Goal: Information Seeking & Learning: Learn about a topic

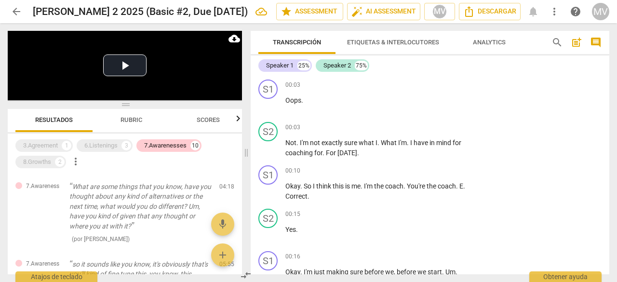
scroll to position [223, 0]
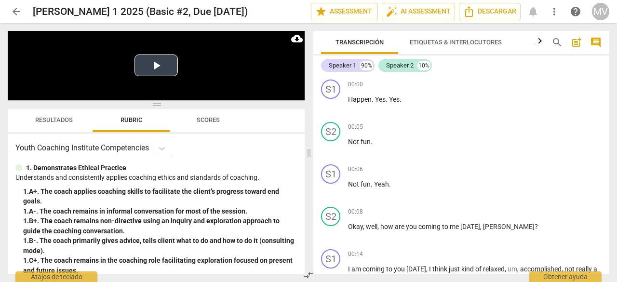
click at [151, 65] on button "Play Video" at bounding box center [155, 65] width 43 height 22
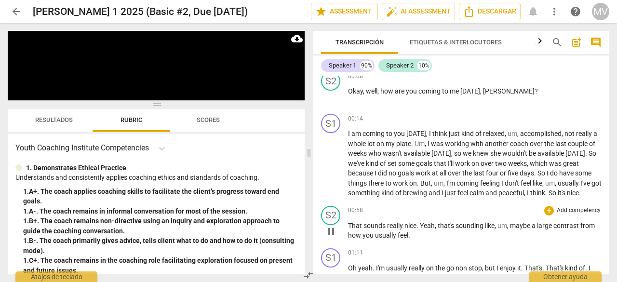
scroll to position [145, 0]
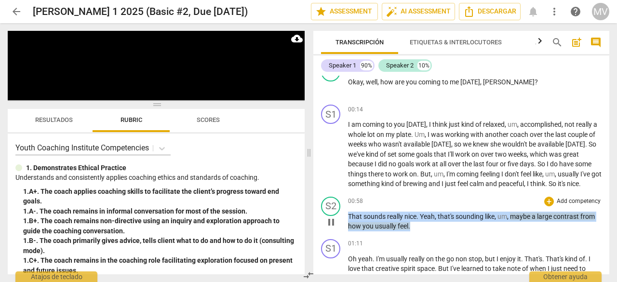
drag, startPoint x: 348, startPoint y: 211, endPoint x: 419, endPoint y: 223, distance: 71.4
click at [419, 223] on p "That sounds really nice . Yeah , that's sounding like , um , maybe a large cont…" at bounding box center [474, 221] width 253 height 20
click at [548, 201] on div "+" at bounding box center [549, 202] width 10 height 10
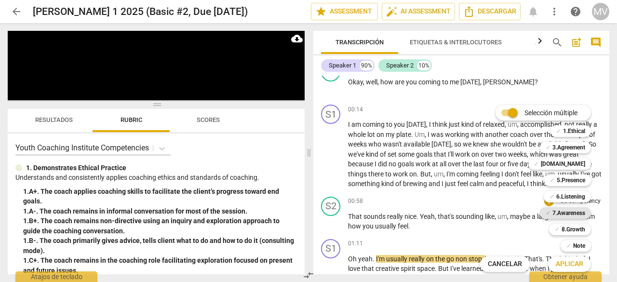
click at [569, 213] on b "7.Awareness" at bounding box center [568, 213] width 33 height 12
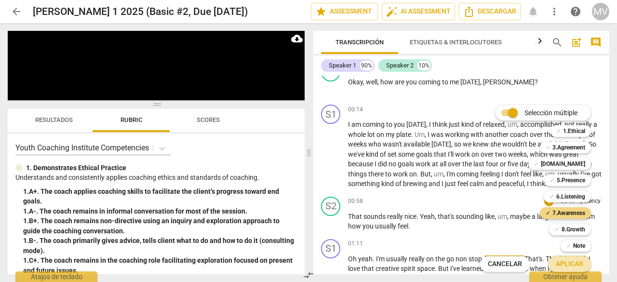
click at [577, 265] on span "Aplicar" at bounding box center [568, 264] width 27 height 10
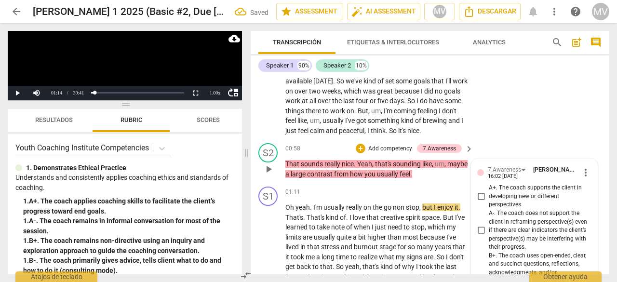
scroll to position [214, 0]
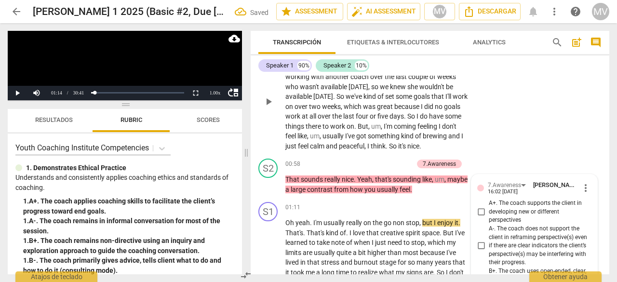
click at [581, 85] on div "S1 play_arrow pause 00:14 + Add competency keyboard_arrow_right I am coming to …" at bounding box center [429, 93] width 358 height 122
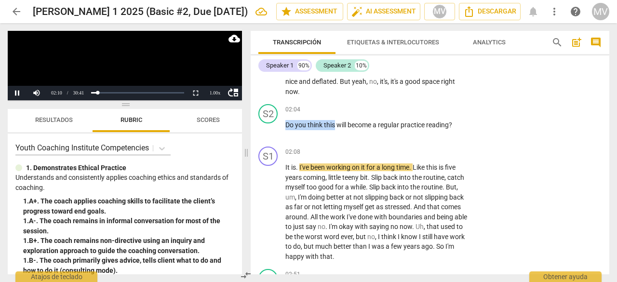
scroll to position [472, 0]
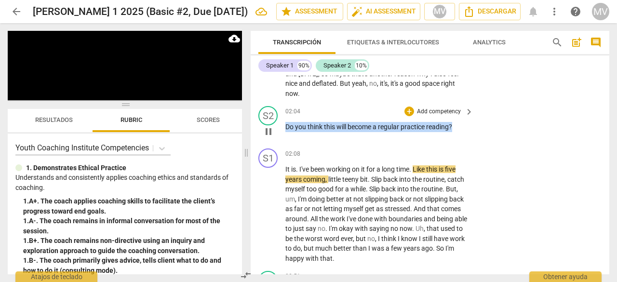
drag, startPoint x: 287, startPoint y: 79, endPoint x: 459, endPoint y: 139, distance: 182.7
click at [459, 139] on div "02:04 + Add competency keyboard_arrow_right Do you think this will become a reg…" at bounding box center [379, 123] width 189 height 35
click at [407, 106] on div "+" at bounding box center [409, 111] width 10 height 10
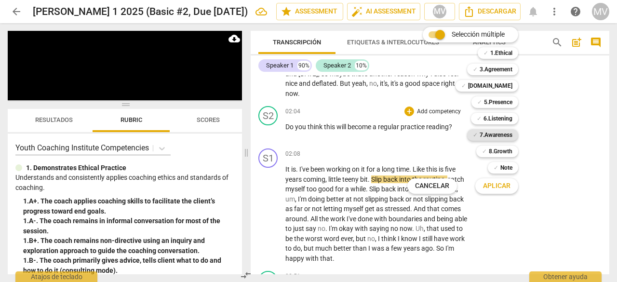
click at [490, 131] on b "7.Awareness" at bounding box center [495, 135] width 33 height 12
click at [500, 191] on button "Aplicar" at bounding box center [496, 185] width 43 height 17
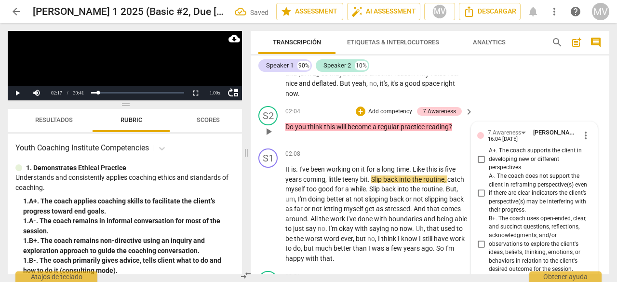
scroll to position [754, 0]
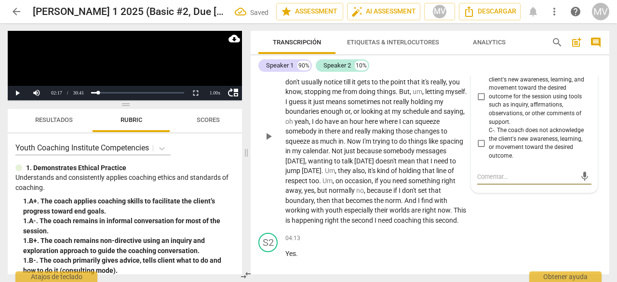
click at [577, 229] on div "S1 play_arrow pause 03:00 + Add competency keyboard_arrow_right Well , I find t…" at bounding box center [429, 127] width 358 height 201
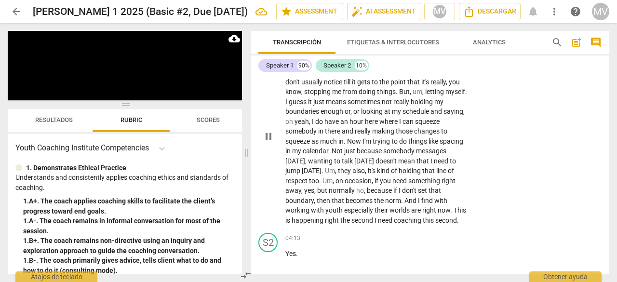
scroll to position [590, 0]
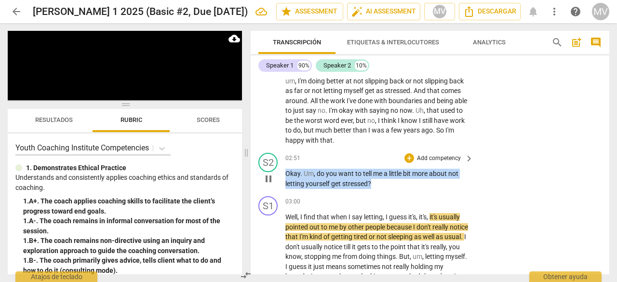
drag, startPoint x: 285, startPoint y: 172, endPoint x: 383, endPoint y: 184, distance: 98.5
click at [383, 184] on p "Okay . Um , do you want to tell me a little bit more about not letting yourself…" at bounding box center [376, 179] width 183 height 20
click at [408, 156] on div "+" at bounding box center [409, 158] width 10 height 10
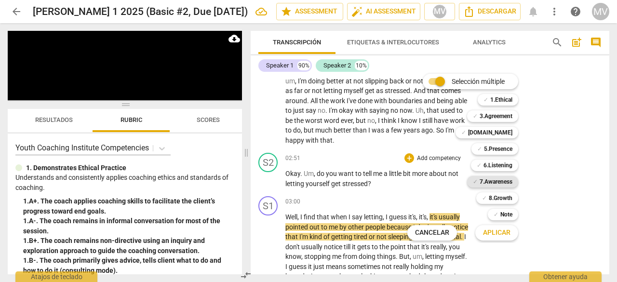
click at [501, 184] on b "7.Awareness" at bounding box center [495, 182] width 33 height 12
click at [501, 233] on span "Aplicar" at bounding box center [496, 233] width 27 height 10
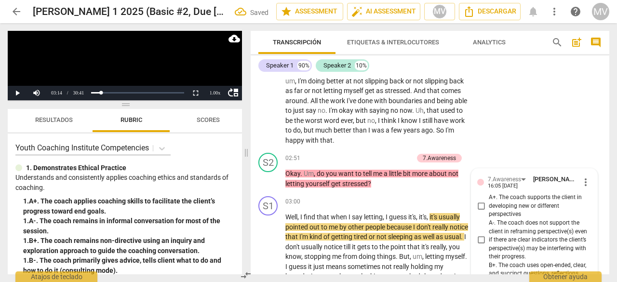
scroll to position [919, 0]
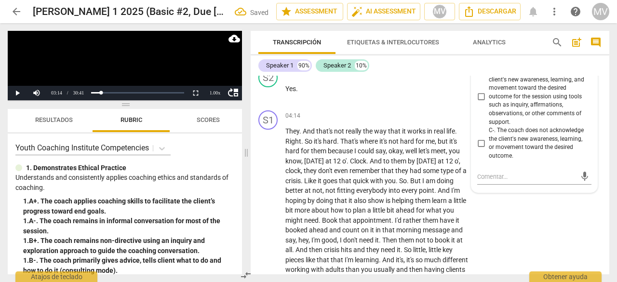
click at [570, 235] on div "S1 play_arrow pause 04:14 + Add competency keyboard_arrow_right They . And that…" at bounding box center [429, 261] width 358 height 310
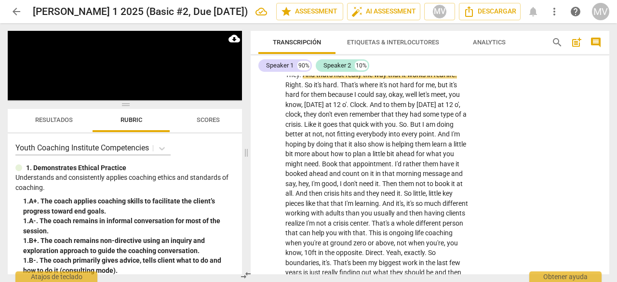
scroll to position [976, 0]
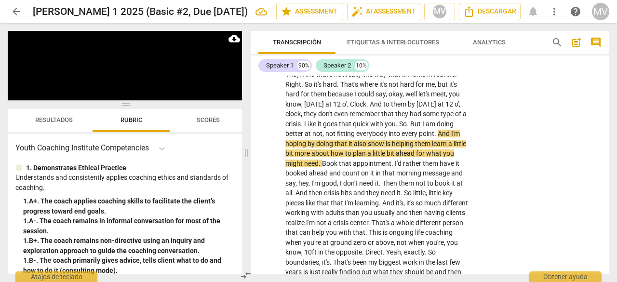
click at [220, 90] on div "1.00 x" at bounding box center [214, 93] width 19 height 14
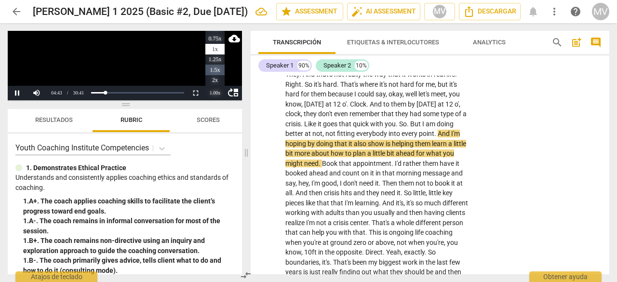
click at [217, 69] on li "1.5x" at bounding box center [214, 70] width 19 height 11
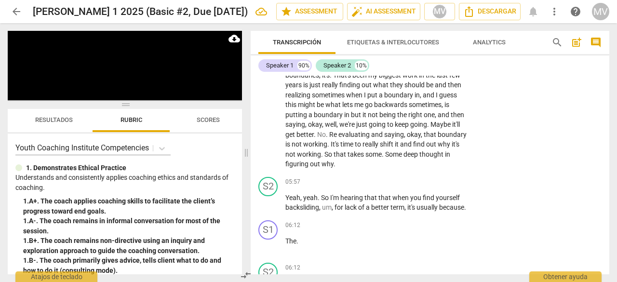
scroll to position [1163, 0]
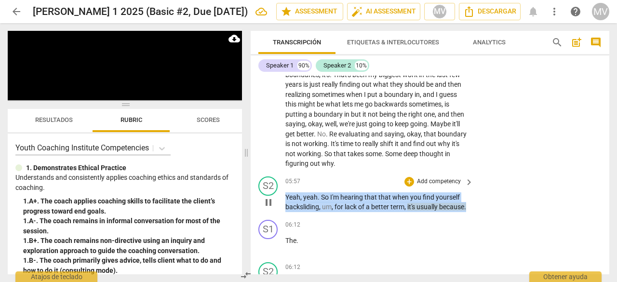
drag, startPoint x: 285, startPoint y: 205, endPoint x: 318, endPoint y: 232, distance: 42.4
click at [318, 216] on div "S2 play_arrow pause 05:57 + Add competency keyboard_arrow_right Yeah , yeah . S…" at bounding box center [429, 193] width 358 height 43
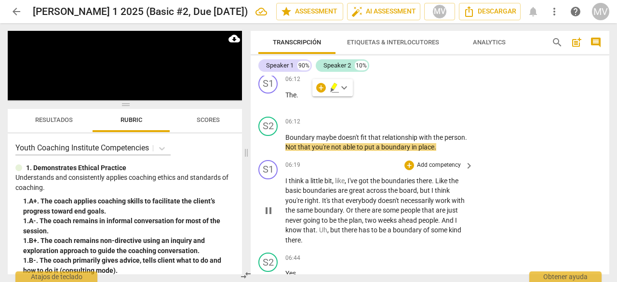
scroll to position [1288, 0]
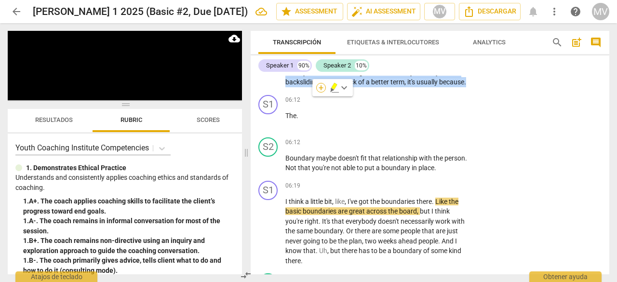
click at [317, 87] on div "+" at bounding box center [321, 88] width 10 height 10
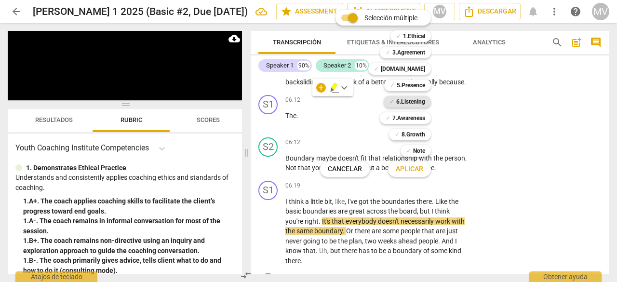
click at [420, 99] on b "6.Listening" at bounding box center [410, 102] width 29 height 12
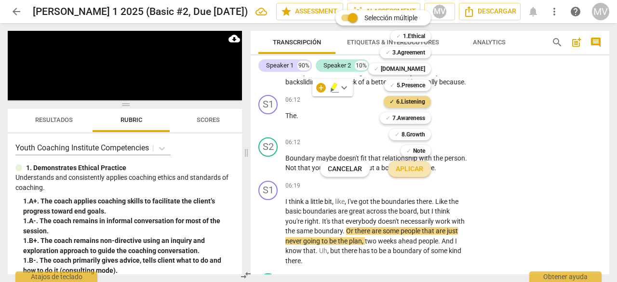
click at [424, 168] on button "Aplicar" at bounding box center [409, 168] width 43 height 17
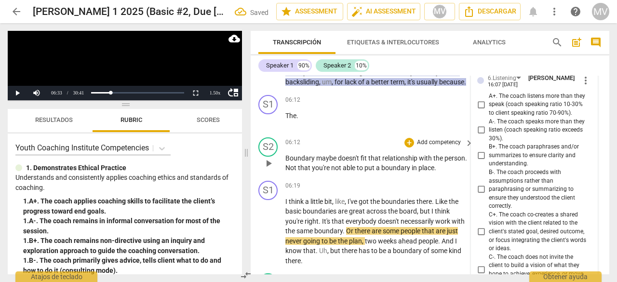
scroll to position [1560, 0]
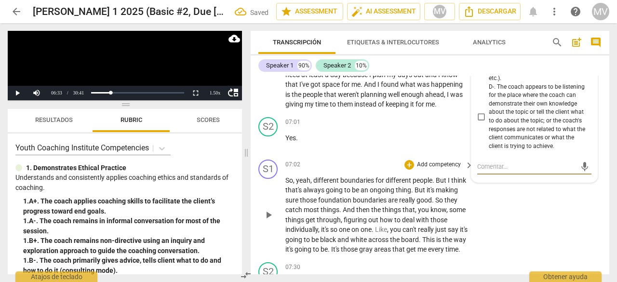
click at [522, 224] on div "S1 play_arrow pause 07:02 + Add competency keyboard_arrow_right So , yeah , dif…" at bounding box center [429, 207] width 358 height 103
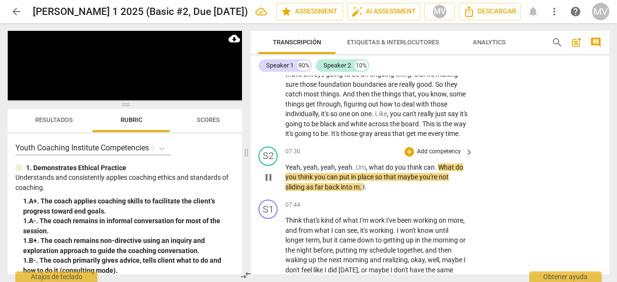
scroll to position [1684, 0]
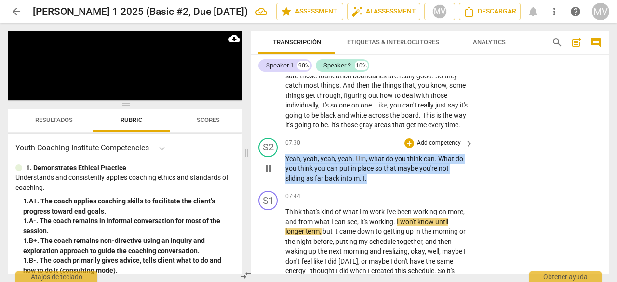
drag, startPoint x: 285, startPoint y: 184, endPoint x: 371, endPoint y: 208, distance: 88.8
click at [371, 184] on p "Yeah , yeah , yeah , yeah . Um , what do you think can . What do you think you …" at bounding box center [376, 169] width 183 height 30
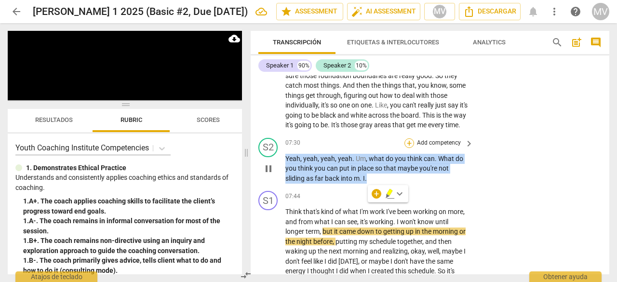
click at [407, 148] on div "+" at bounding box center [409, 143] width 10 height 10
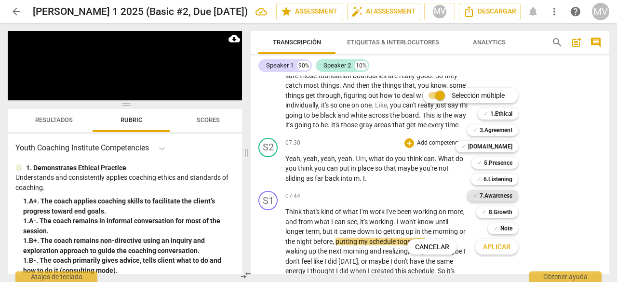
click at [490, 195] on b "7.Awareness" at bounding box center [495, 196] width 33 height 12
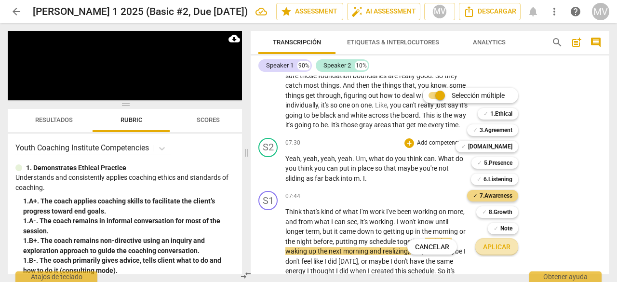
drag, startPoint x: 507, startPoint y: 242, endPoint x: 546, endPoint y: 224, distance: 43.1
click at [507, 243] on span "Aplicar" at bounding box center [496, 247] width 27 height 10
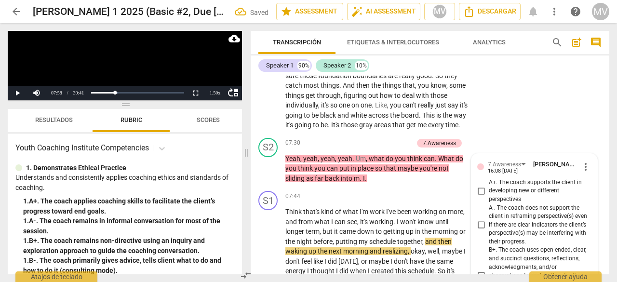
scroll to position [2028, 0]
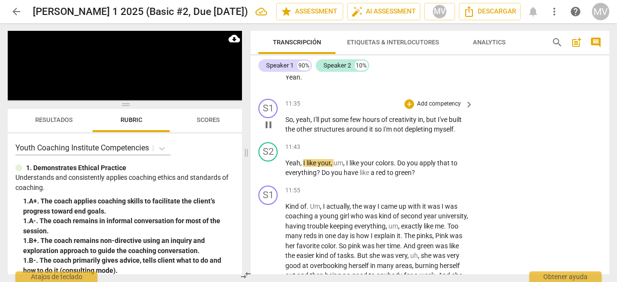
scroll to position [2876, 0]
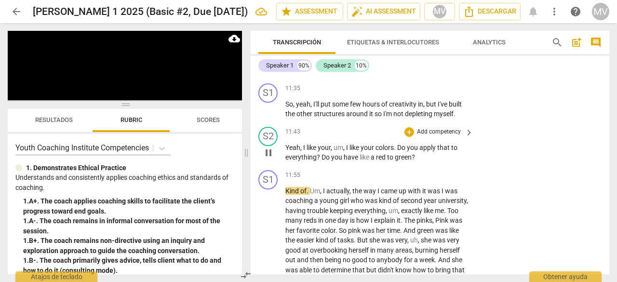
drag, startPoint x: 284, startPoint y: 174, endPoint x: 307, endPoint y: 173, distance: 22.6
click at [307, 166] on div "S2 play_arrow pause 11:43 + Add competency keyboard_arrow_right Yeah , I like y…" at bounding box center [429, 144] width 358 height 43
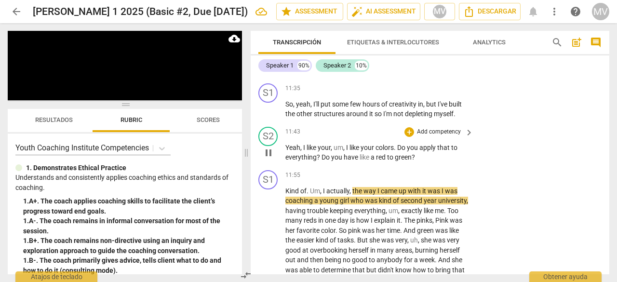
click at [289, 166] on div "S2 play_arrow pause 11:43 + Add competency keyboard_arrow_right Yeah , I like y…" at bounding box center [429, 144] width 358 height 43
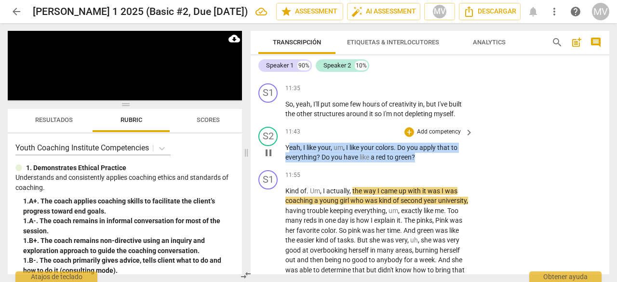
drag, startPoint x: 289, startPoint y: 175, endPoint x: 435, endPoint y: 191, distance: 147.4
click at [435, 166] on div "S2 play_arrow pause 11:43 + Add competency keyboard_arrow_right Yeah , I like y…" at bounding box center [429, 144] width 358 height 43
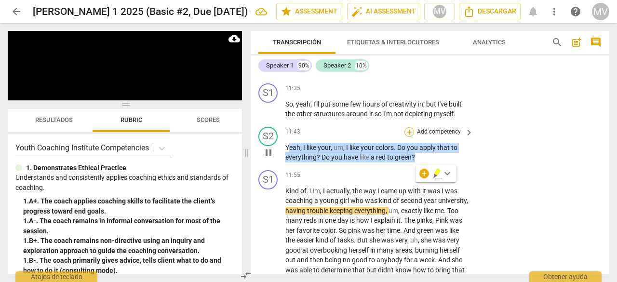
click at [406, 137] on div "+" at bounding box center [409, 132] width 10 height 10
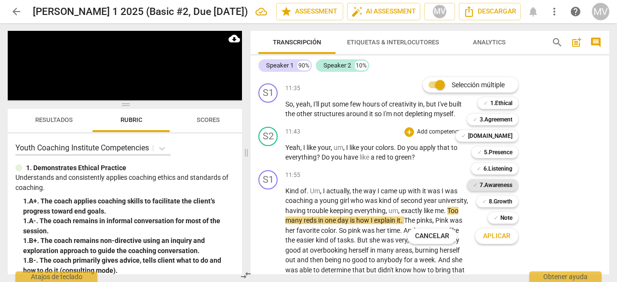
click at [490, 189] on b "7.Awareness" at bounding box center [495, 185] width 33 height 12
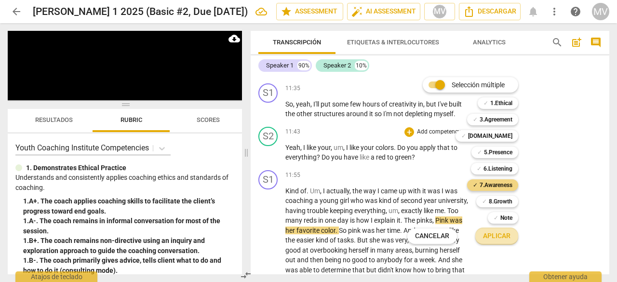
click at [499, 239] on span "Aplicar" at bounding box center [496, 236] width 27 height 10
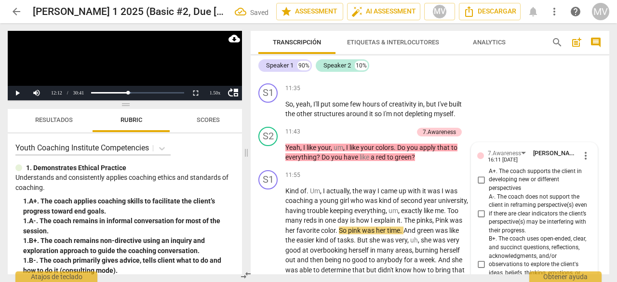
scroll to position [3209, 0]
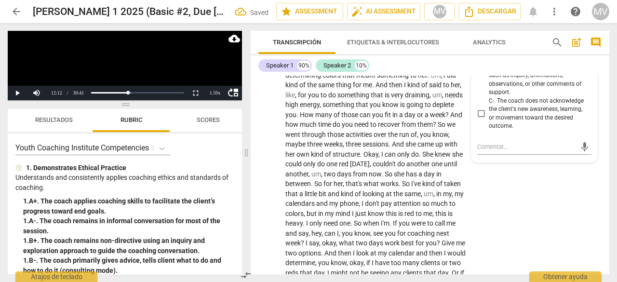
click at [551, 205] on div "S1 play_arrow pause 11:55 + Add competency keyboard_arrow_right Kind of . Um , …" at bounding box center [429, 82] width 358 height 498
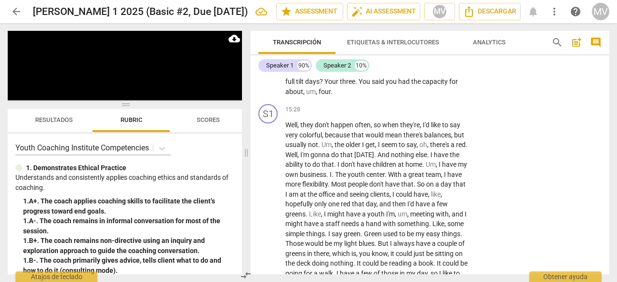
scroll to position [3622, 0]
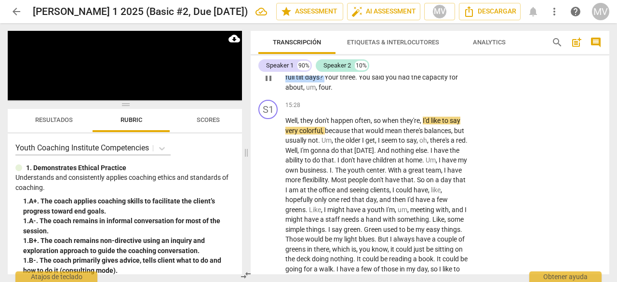
drag, startPoint x: 285, startPoint y: 115, endPoint x: 325, endPoint y: 127, distance: 41.2
click at [325, 92] on p "Gotcha . Gotcha . Yeah . Um , gotcha . So how colorful are your full tilt days …" at bounding box center [376, 78] width 183 height 30
click at [333, 112] on div "+" at bounding box center [334, 113] width 10 height 10
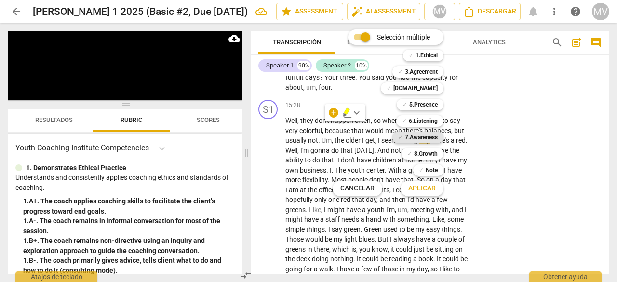
click at [429, 138] on b "7.Awareness" at bounding box center [421, 138] width 33 height 12
click at [433, 190] on span "Aplicar" at bounding box center [421, 189] width 27 height 10
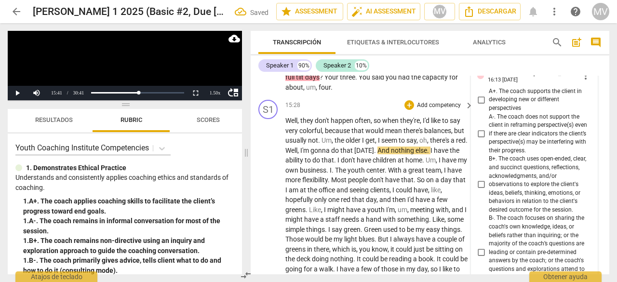
scroll to position [3895, 0]
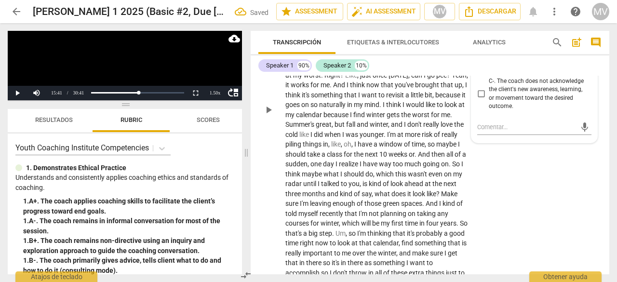
click at [530, 196] on div "S1 play_arrow pause 15:28 + Add competency keyboard_arrow_right Well , they don…" at bounding box center [429, 101] width 358 height 557
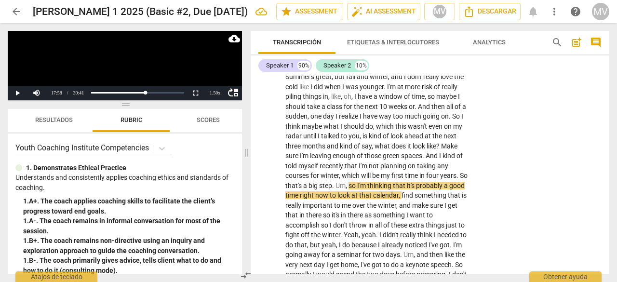
scroll to position [3990, 0]
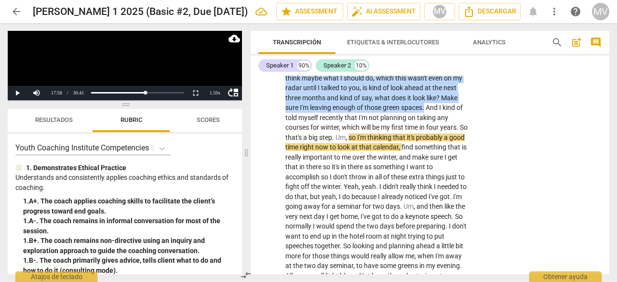
drag, startPoint x: 400, startPoint y: 125, endPoint x: 378, endPoint y: 165, distance: 45.9
click at [378, 165] on p "Well , they don't happen often , so when they're , I'd like to say very colorfu…" at bounding box center [376, 13] width 183 height 533
click at [390, 151] on div "+" at bounding box center [388, 153] width 10 height 10
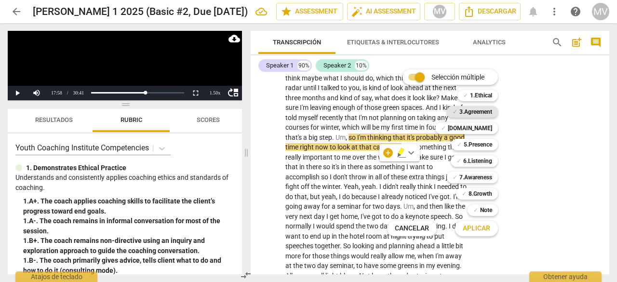
click at [488, 109] on b "3.Agreement" at bounding box center [475, 112] width 33 height 12
click at [487, 229] on span "Aplicar" at bounding box center [475, 229] width 27 height 10
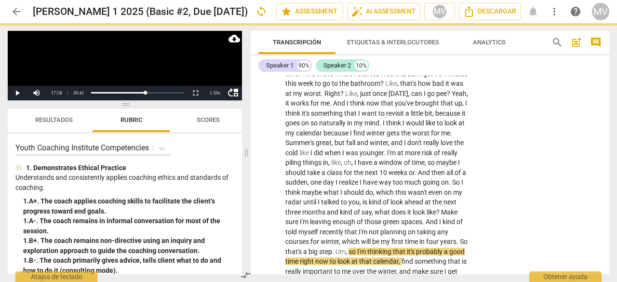
scroll to position [3874, 0]
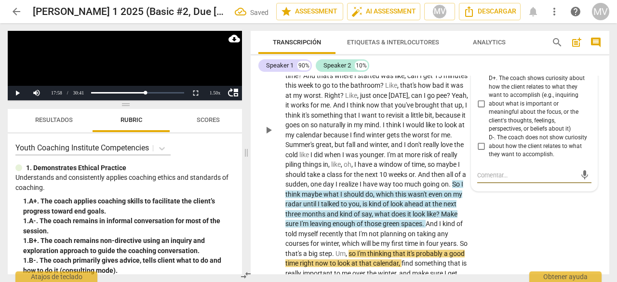
click at [508, 257] on div "S1 play_arrow pause 15:28 + Add competency 3.Agreement keyboard_arrow_right Wel…" at bounding box center [429, 121] width 358 height 557
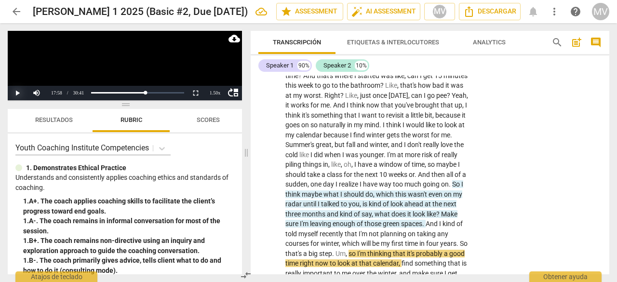
click at [17, 88] on button "Play" at bounding box center [17, 93] width 19 height 14
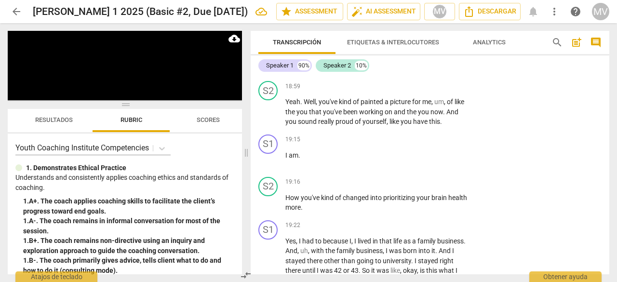
scroll to position [4284, 0]
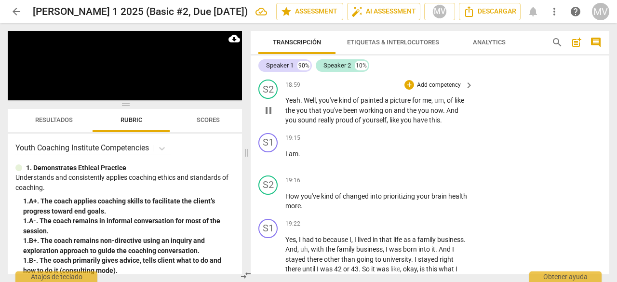
click at [284, 122] on div "play_arrow pause" at bounding box center [273, 111] width 25 height 24
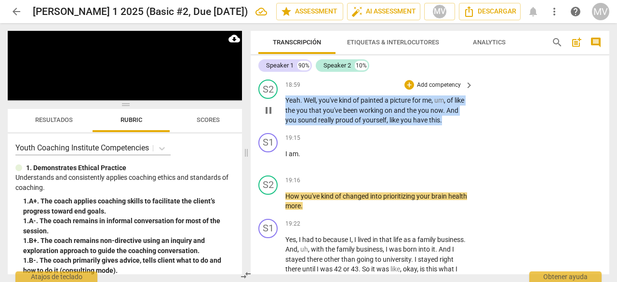
drag, startPoint x: 285, startPoint y: 158, endPoint x: 495, endPoint y: 179, distance: 210.5
click at [495, 129] on div "S2 play_arrow pause 18:59 + Add competency keyboard_arrow_right Yeah . Well , y…" at bounding box center [429, 102] width 358 height 53
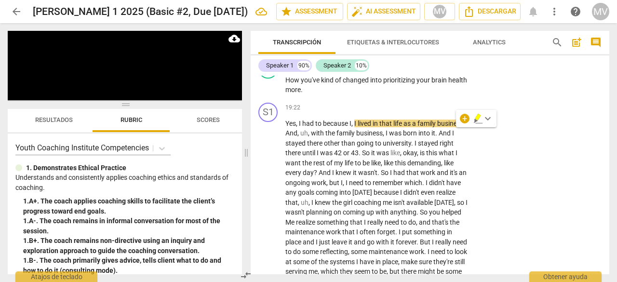
scroll to position [4308, 0]
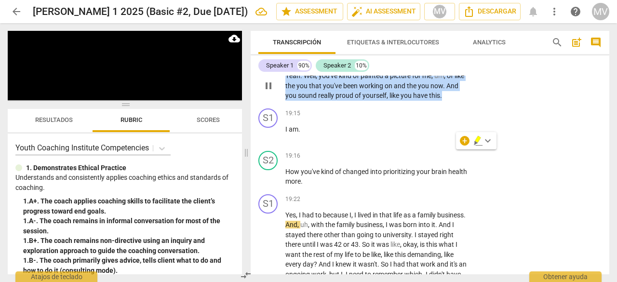
click at [408, 65] on div "+" at bounding box center [409, 60] width 10 height 10
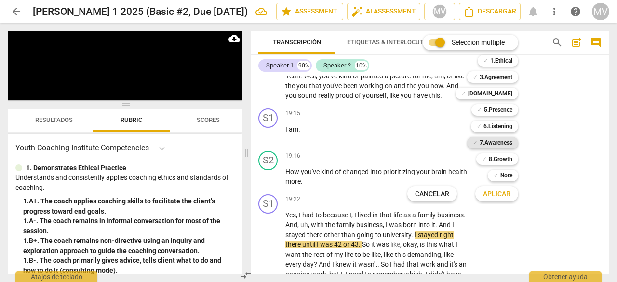
click at [481, 143] on b "7.Awareness" at bounding box center [495, 143] width 33 height 12
drag, startPoint x: 490, startPoint y: 195, endPoint x: 597, endPoint y: 247, distance: 119.1
click at [490, 196] on span "Aplicar" at bounding box center [496, 194] width 27 height 10
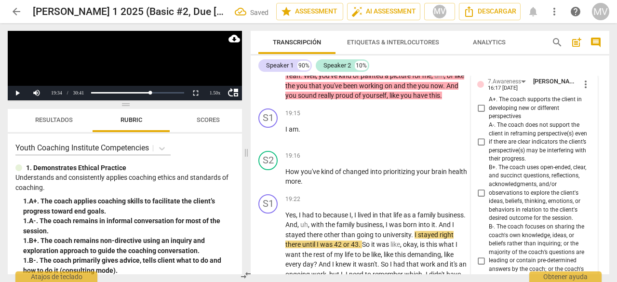
scroll to position [4599, 0]
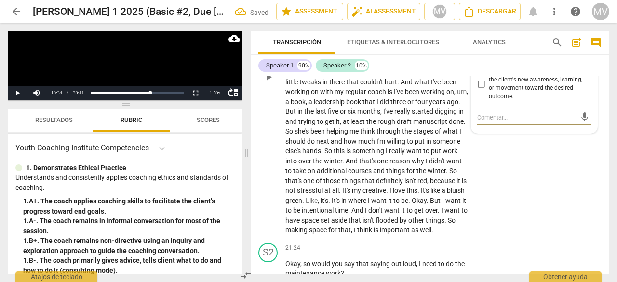
click at [584, 239] on div "S1 play_arrow pause 19:22 + Add competency keyboard_arrow_right Yes , I had to …" at bounding box center [429, 69] width 358 height 340
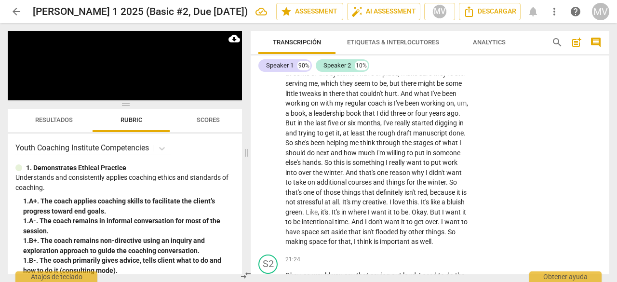
scroll to position [4588, 0]
click at [203, 67] on video at bounding box center [125, 65] width 234 height 69
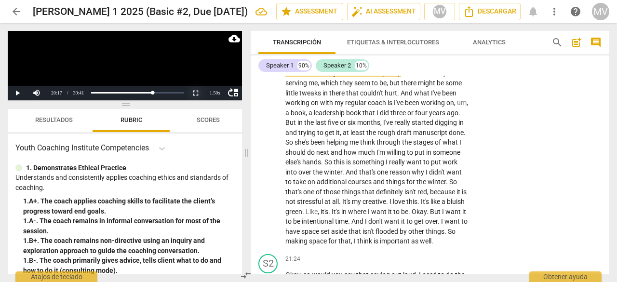
click at [197, 91] on button "Non-Fullscreen" at bounding box center [195, 93] width 19 height 14
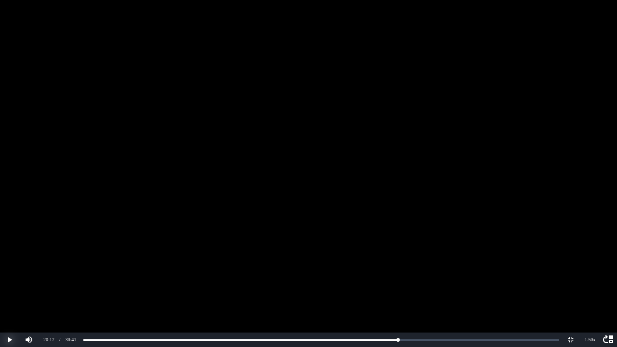
click at [13, 281] on button "Play" at bounding box center [9, 339] width 19 height 14
click at [589, 281] on div "1.50 x" at bounding box center [589, 339] width 19 height 14
click at [590, 281] on li "1x" at bounding box center [589, 296] width 19 height 11
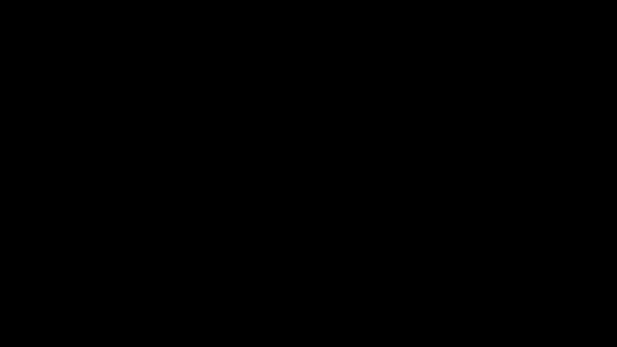
click at [351, 281] on video at bounding box center [308, 173] width 617 height 347
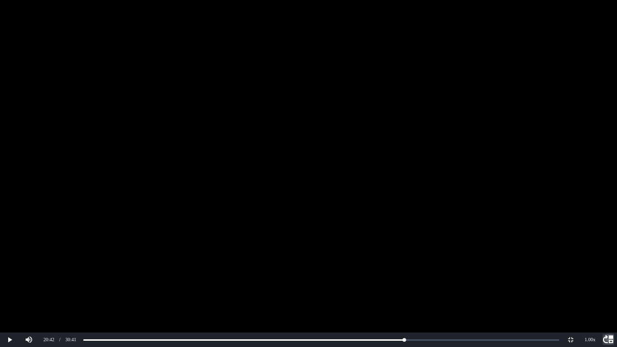
click at [613, 281] on span "move_up" at bounding box center [608, 339] width 12 height 12
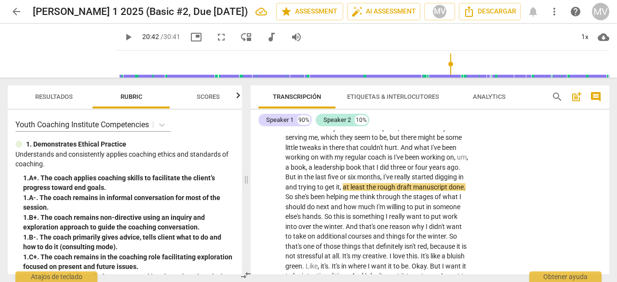
click at [194, 39] on span "picture_in_picture" at bounding box center [195, 37] width 17 height 12
click at [215, 40] on span "fullscreen" at bounding box center [221, 37] width 12 height 12
click at [122, 35] on span "play_arrow" at bounding box center [128, 37] width 12 height 12
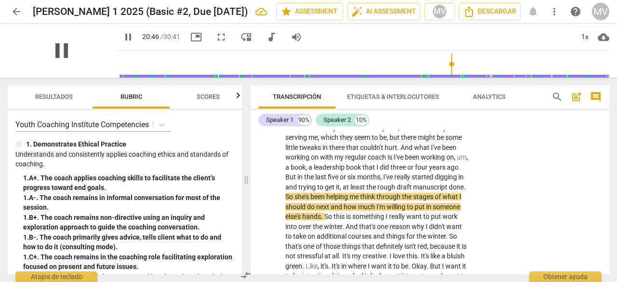
click at [63, 50] on span "pause" at bounding box center [61, 50] width 25 height 25
click at [58, 53] on span "play_arrow" at bounding box center [61, 50] width 25 height 25
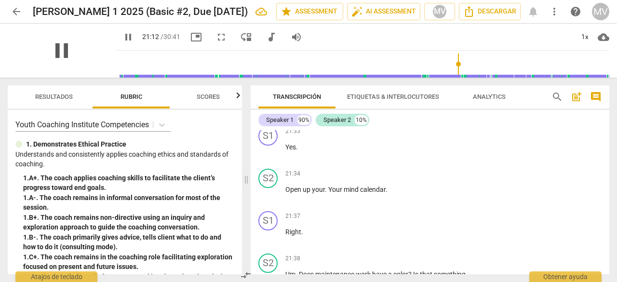
scroll to position [4814, 0]
drag, startPoint x: 285, startPoint y: 168, endPoint x: 358, endPoint y: 179, distance: 74.0
click at [358, 118] on p "Okay , so would you say that saying out loud , I need to do the maintenance wor…" at bounding box center [376, 108] width 183 height 20
click at [353, 166] on div "+" at bounding box center [352, 169] width 10 height 10
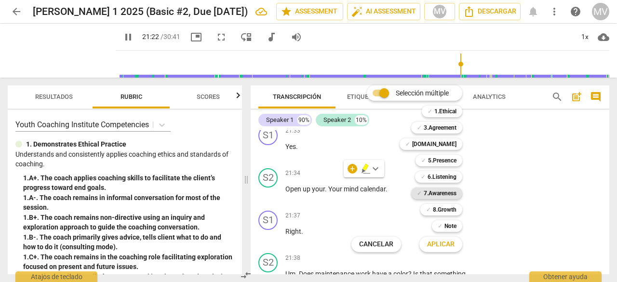
click at [427, 189] on b "7.Awareness" at bounding box center [439, 193] width 33 height 12
click at [443, 248] on span "Aplicar" at bounding box center [440, 244] width 27 height 10
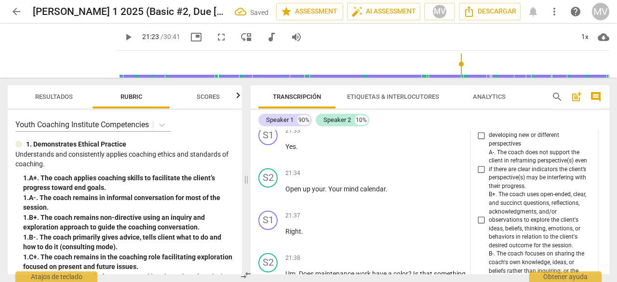
scroll to position [5115, 0]
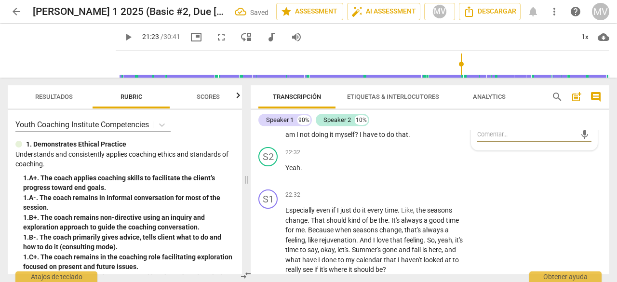
click at [525, 185] on div "S2 play_arrow pause 22:32 + Add competency keyboard_arrow_right Yeah ." at bounding box center [429, 164] width 358 height 42
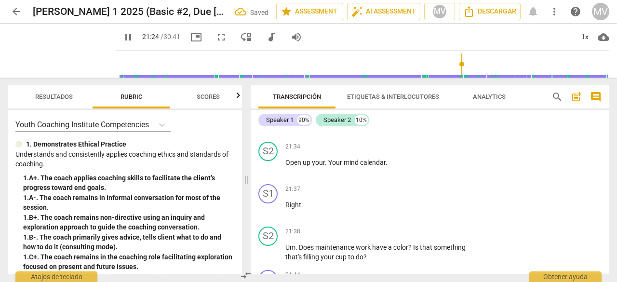
scroll to position [4826, 0]
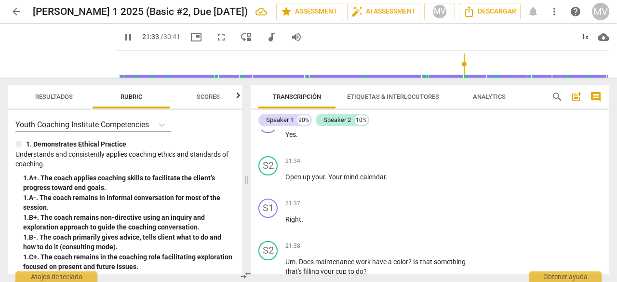
click at [539, 107] on div "7.Awareness Margrita van der Hoek 16:19 10-07-2025" at bounding box center [547, 99] width 104 height 15
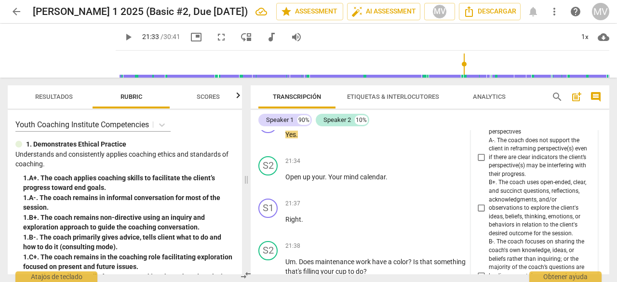
click at [362, 80] on div "+" at bounding box center [360, 76] width 10 height 10
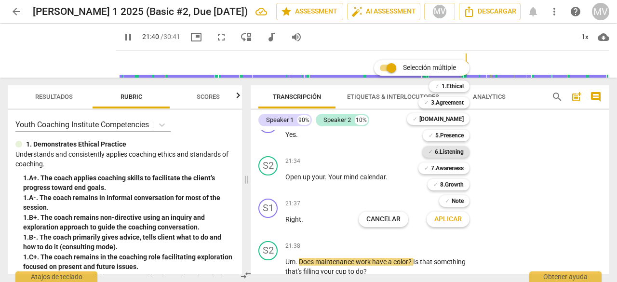
scroll to position [5021, 0]
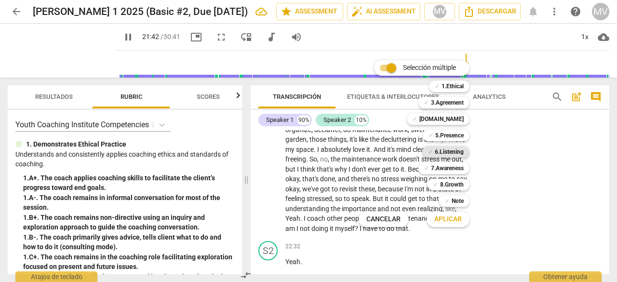
click at [436, 154] on b "6.Listening" at bounding box center [448, 152] width 29 height 12
click at [448, 225] on button "Aplicar" at bounding box center [447, 219] width 43 height 17
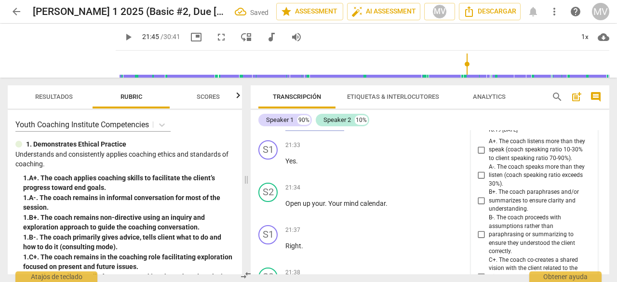
scroll to position [4795, 0]
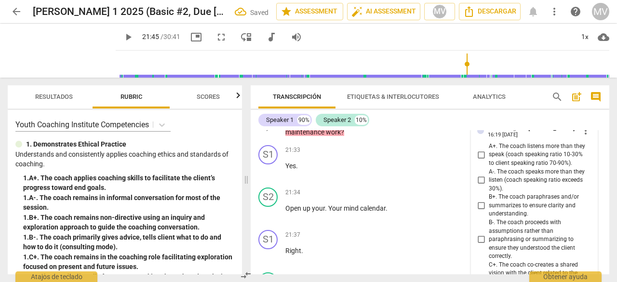
click at [439, 111] on div "7.Awareness" at bounding box center [438, 107] width 33 height 9
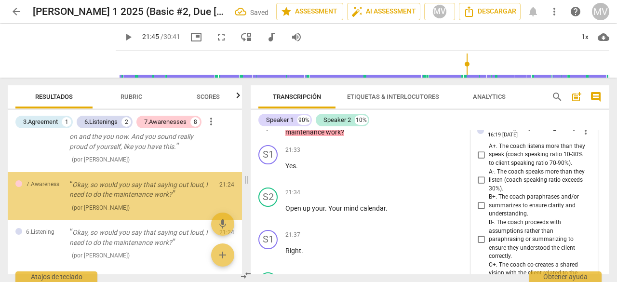
scroll to position [494, 0]
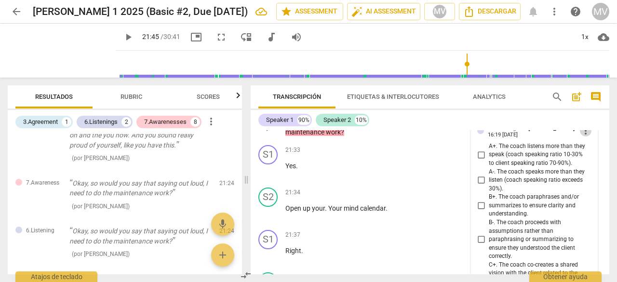
click at [581, 136] on span "more_vert" at bounding box center [585, 131] width 12 height 12
click at [441, 177] on div at bounding box center [308, 141] width 617 height 282
click at [432, 111] on div "7.Awareness" at bounding box center [438, 107] width 33 height 9
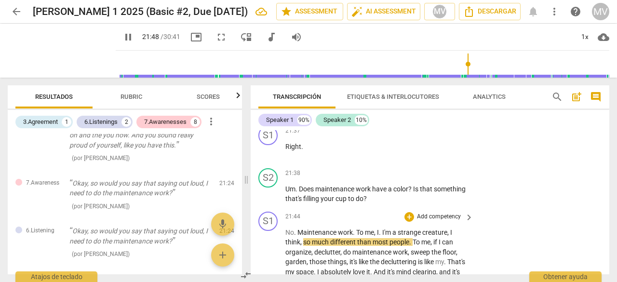
scroll to position [4824, 0]
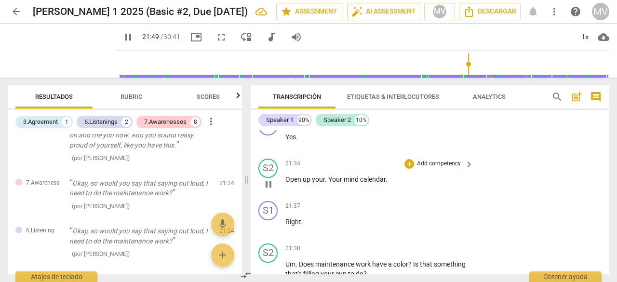
click at [499, 197] on div "S2 play_arrow pause 21:34 + Add competency keyboard_arrow_right Open up your . …" at bounding box center [429, 176] width 358 height 42
click at [467, 84] on span "keyboard_arrow_right" at bounding box center [469, 79] width 12 height 12
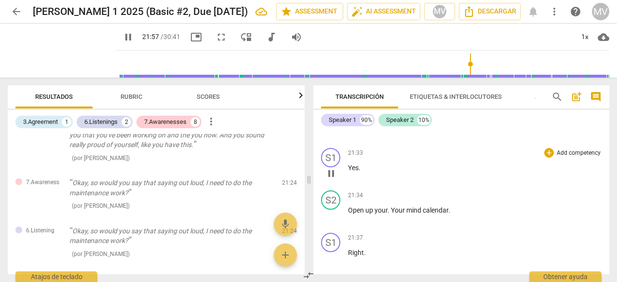
scroll to position [3915, 0]
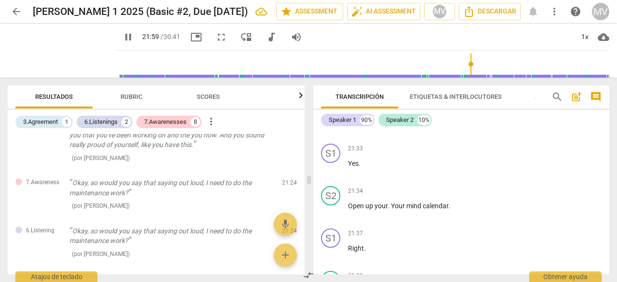
click at [570, 111] on div "7.Awareness" at bounding box center [578, 106] width 33 height 9
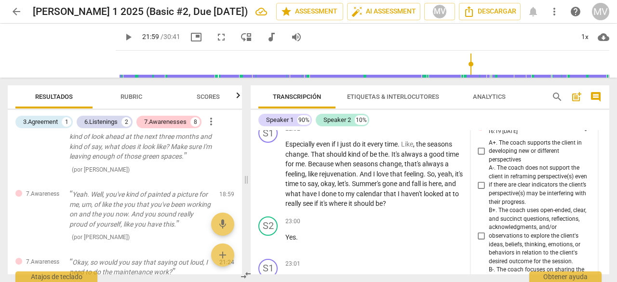
scroll to position [5165, 0]
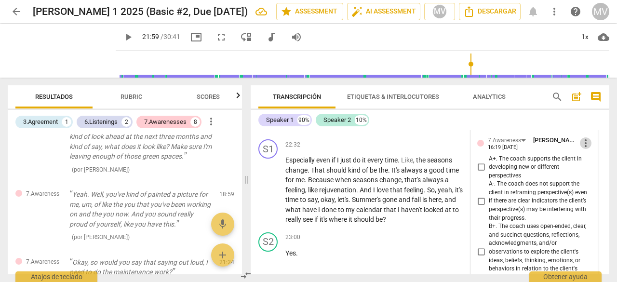
click at [581, 149] on span "more_vert" at bounding box center [585, 143] width 12 height 12
click at [588, 229] on li "Borrar" at bounding box center [593, 229] width 34 height 18
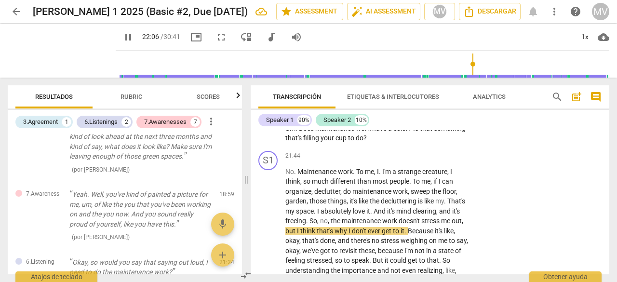
scroll to position [4961, 0]
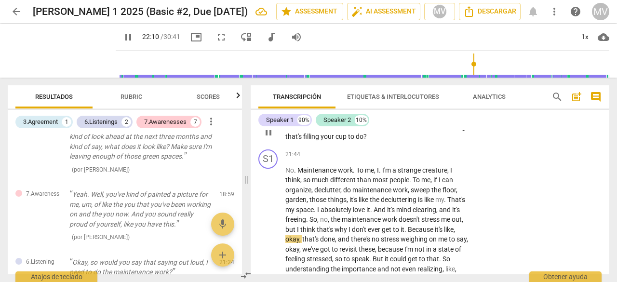
click at [286, 142] on p "Um . Does maintenance work have a color ? Is that something that's filling your…" at bounding box center [376, 132] width 183 height 20
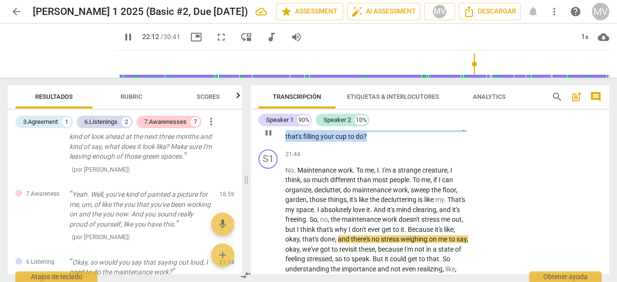
drag, startPoint x: 285, startPoint y: 195, endPoint x: 418, endPoint y: 206, distance: 132.9
click at [418, 142] on p "Um . Does maintenance work have a color ? Is that something that's filling your…" at bounding box center [376, 132] width 183 height 20
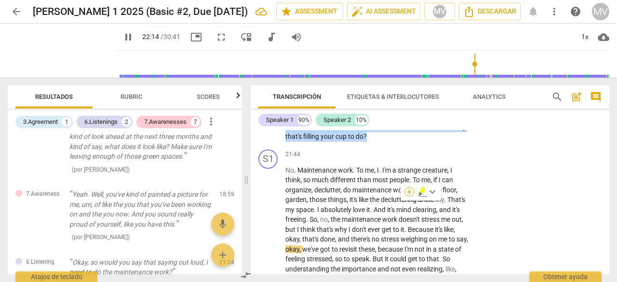
click at [409, 190] on div "+" at bounding box center [409, 192] width 10 height 10
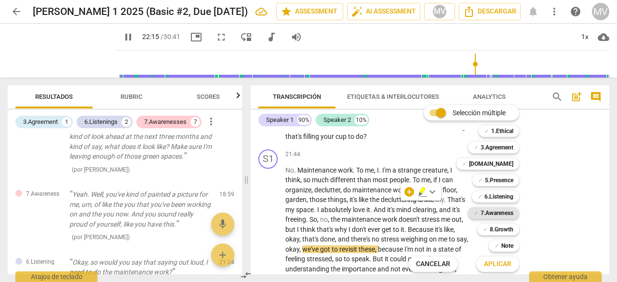
click at [499, 209] on b "7.Awareness" at bounding box center [496, 213] width 33 height 12
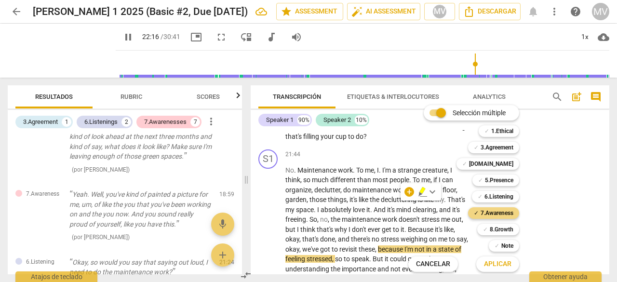
click at [507, 267] on span "Aplicar" at bounding box center [497, 264] width 27 height 10
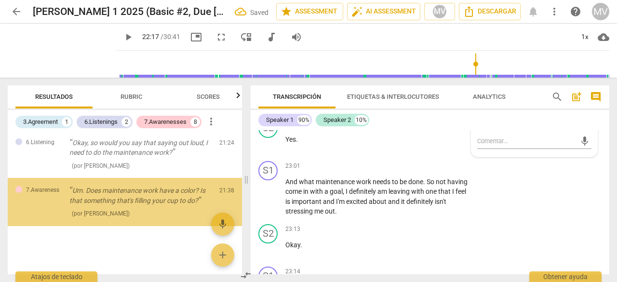
scroll to position [541, 0]
click at [579, 147] on span "mic" at bounding box center [585, 141] width 12 height 12
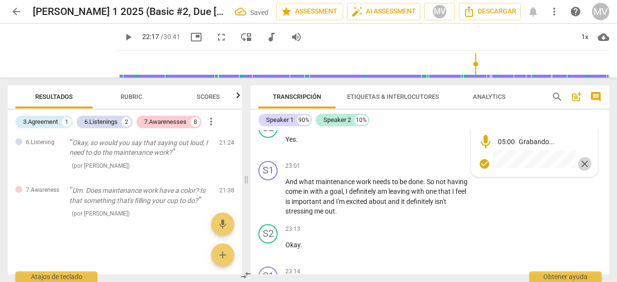
click at [583, 170] on span "close" at bounding box center [585, 164] width 12 height 12
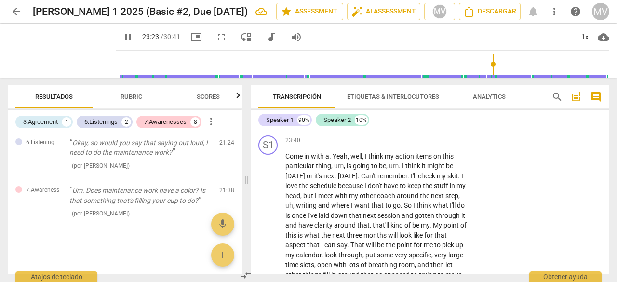
scroll to position [5622, 0]
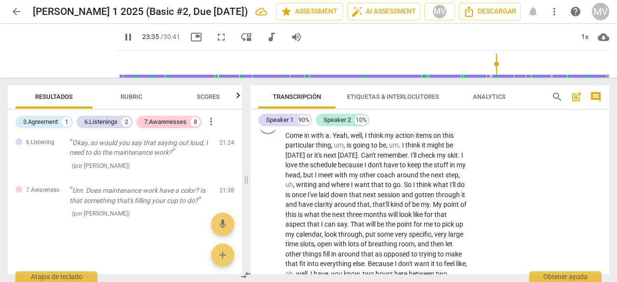
drag, startPoint x: 342, startPoint y: 168, endPoint x: 489, endPoint y: 181, distance: 148.4
click at [489, 111] on div "S2 play_arrow pause 23:31 + Add competency keyboard_arrow_right Yeah . No , for…" at bounding box center [429, 88] width 358 height 43
click at [406, 81] on div "+" at bounding box center [409, 77] width 10 height 10
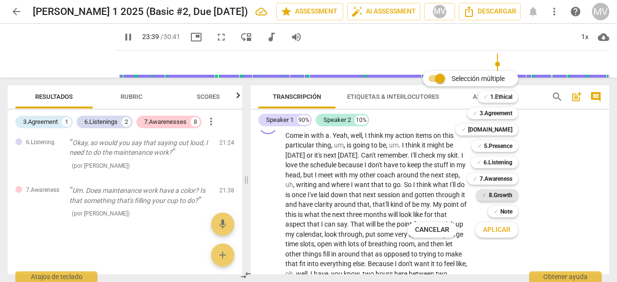
click at [492, 199] on b "8.Growth" at bounding box center [500, 195] width 24 height 12
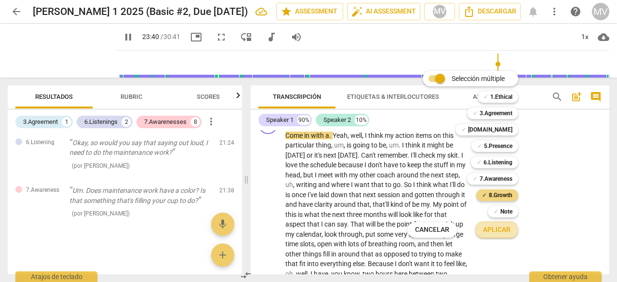
drag, startPoint x: 501, startPoint y: 230, endPoint x: 523, endPoint y: 235, distance: 22.1
click at [501, 230] on span "Aplicar" at bounding box center [496, 230] width 27 height 10
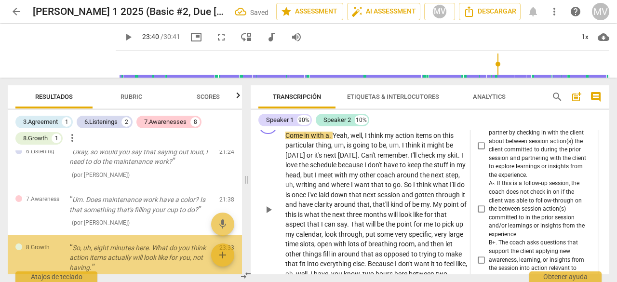
scroll to position [6032, 0]
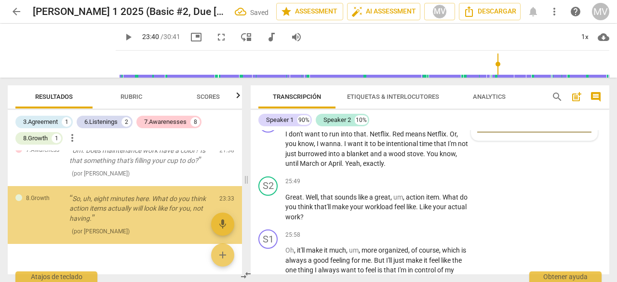
click at [576, 172] on div "S1 play_arrow pause 25:30 + Add competency keyboard_arrow_right I don't want to…" at bounding box center [429, 140] width 358 height 63
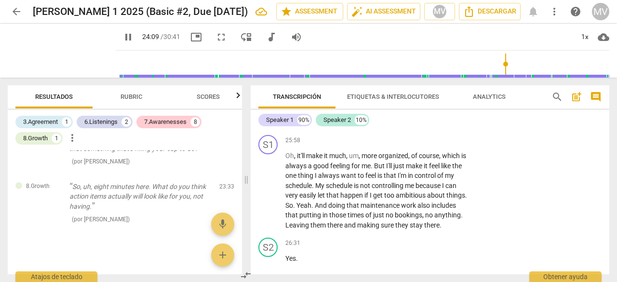
scroll to position [6135, 0]
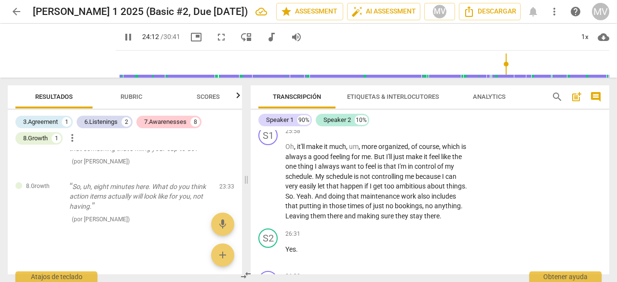
drag, startPoint x: 443, startPoint y: 182, endPoint x: 448, endPoint y: 206, distance: 24.7
click at [448, 118] on p "Great . Well , that sounds like a great , um , action item . What do you think …" at bounding box center [376, 104] width 183 height 30
click at [409, 83] on div "+" at bounding box center [409, 78] width 10 height 10
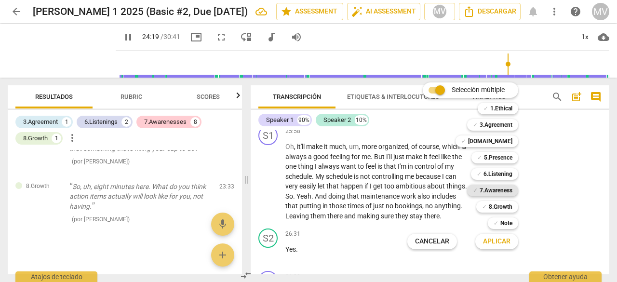
scroll to position [5790, 0]
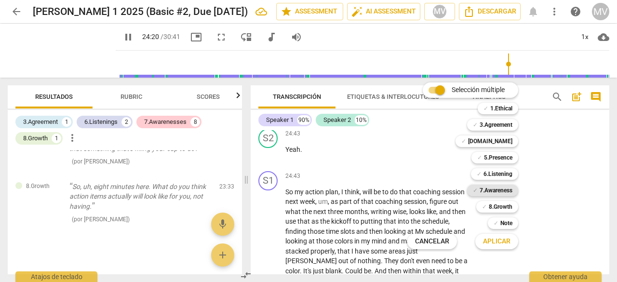
click at [493, 190] on b "7.Awareness" at bounding box center [495, 190] width 33 height 12
click at [500, 241] on span "Aplicar" at bounding box center [496, 242] width 27 height 10
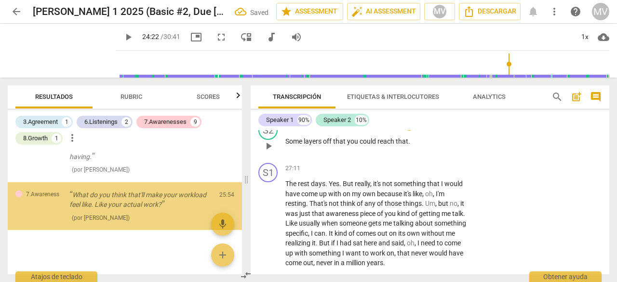
scroll to position [656, 0]
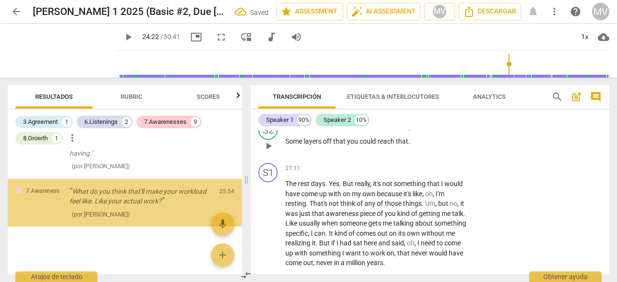
click at [578, 159] on div "S2 play_arrow pause 27:09 + Add competency keyboard_arrow_right Some layers off…" at bounding box center [429, 138] width 358 height 42
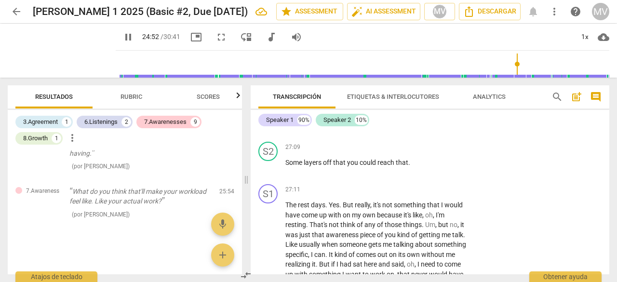
scroll to position [6458, 0]
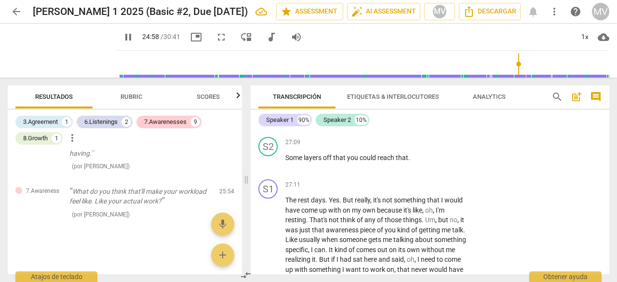
drag, startPoint x: 314, startPoint y: 166, endPoint x: 363, endPoint y: 197, distance: 58.0
click at [363, 197] on div "S1 play_arrow pause 00:00 + Add competency keyboard_arrow_right Happen . Yes . …" at bounding box center [429, 202] width 358 height 144
click at [409, 105] on div "+" at bounding box center [409, 100] width 10 height 10
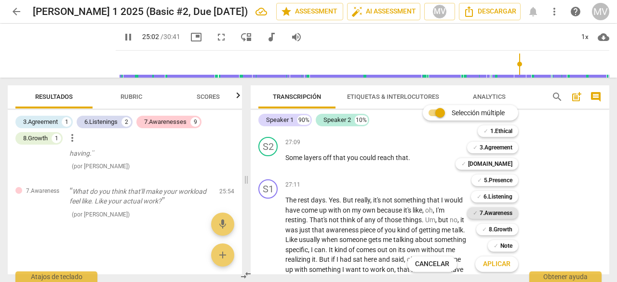
click at [496, 213] on b "7.Awareness" at bounding box center [495, 213] width 33 height 12
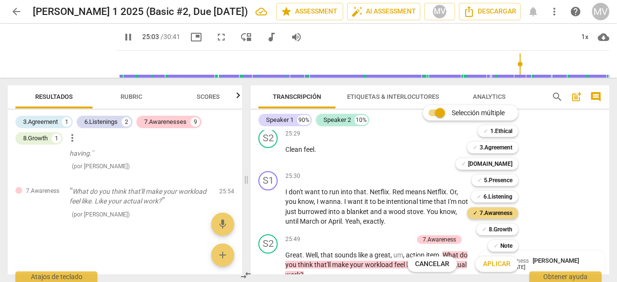
click at [498, 259] on button "Aplicar" at bounding box center [496, 263] width 43 height 17
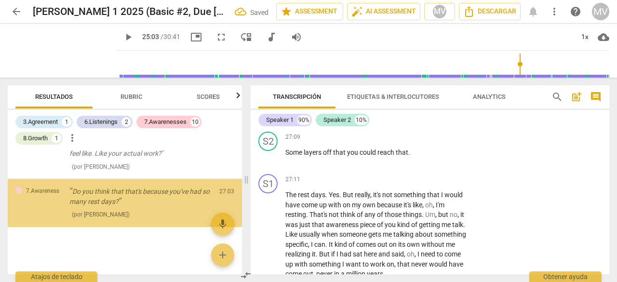
scroll to position [703, 0]
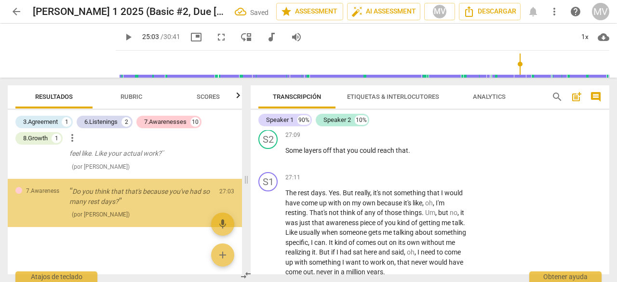
click at [587, 126] on div "S1 play_arrow pause 27:07 + Add competency keyboard_arrow_right Maybe you proba…" at bounding box center [429, 104] width 358 height 42
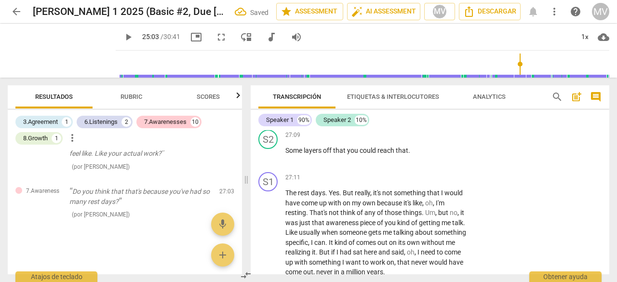
click at [575, 126] on div "S1 play_arrow pause 27:07 + Add competency keyboard_arrow_right Maybe you proba…" at bounding box center [429, 104] width 358 height 42
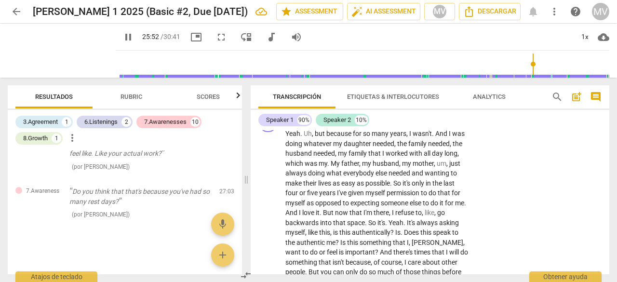
scroll to position [6818, 0]
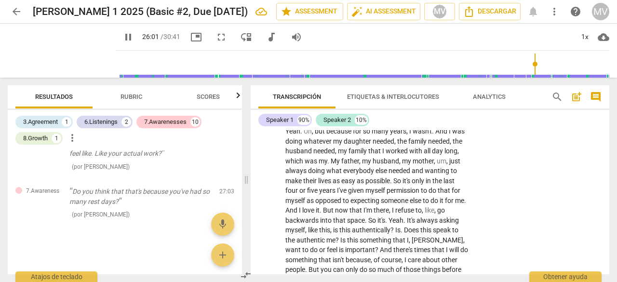
drag, startPoint x: 437, startPoint y: 176, endPoint x: 446, endPoint y: 197, distance: 22.9
click at [446, 103] on p "No problem . I like that you use the word authentic . You seem very , like , ve…" at bounding box center [376, 88] width 183 height 30
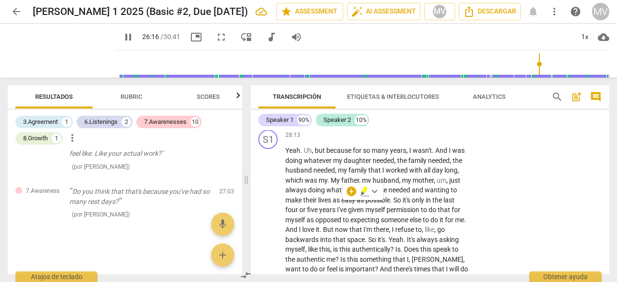
scroll to position [6813, 0]
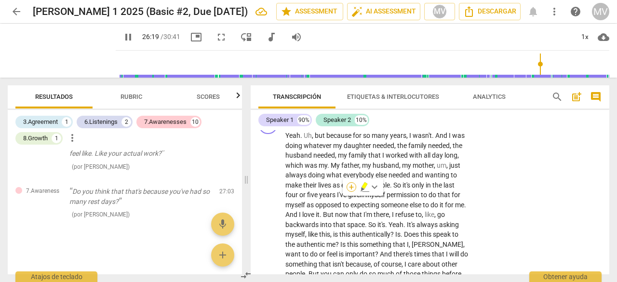
click at [350, 188] on div "+" at bounding box center [351, 187] width 10 height 10
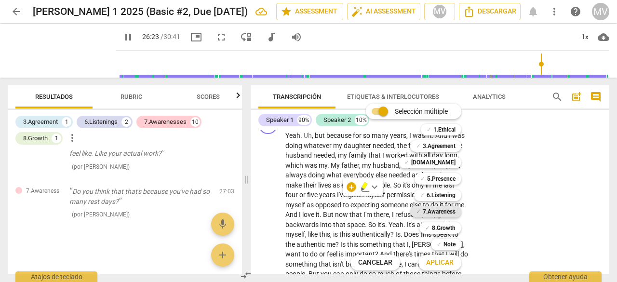
click at [431, 211] on b "7.Awareness" at bounding box center [438, 212] width 33 height 12
click at [438, 261] on span "Aplicar" at bounding box center [439, 263] width 27 height 10
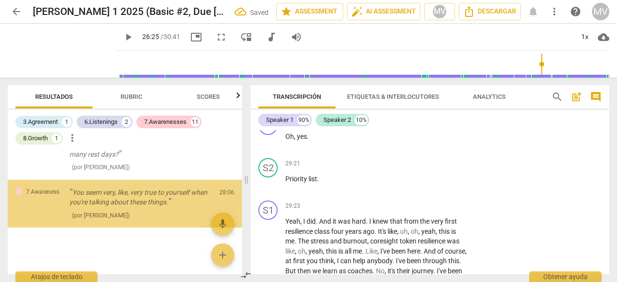
scroll to position [751, 0]
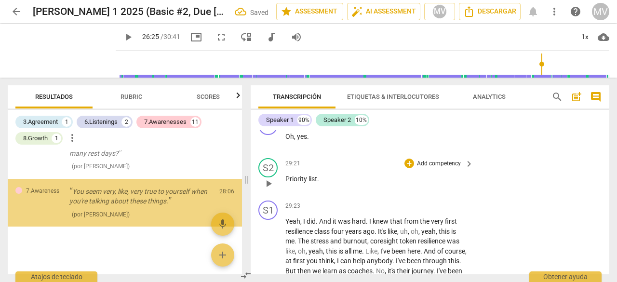
click at [516, 197] on div "S2 play_arrow pause 29:21 + Add competency keyboard_arrow_right Priority list ." at bounding box center [429, 175] width 358 height 42
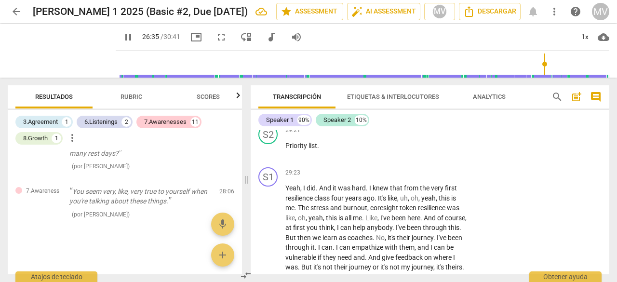
scroll to position [7171, 0]
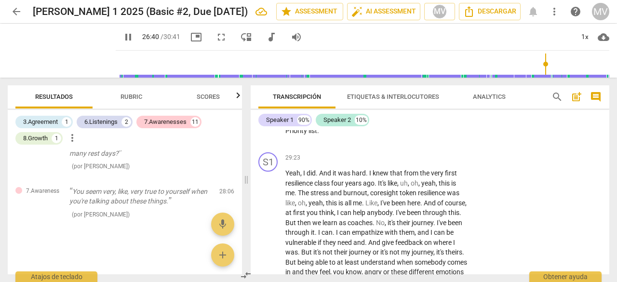
drag, startPoint x: 297, startPoint y: 142, endPoint x: 419, endPoint y: 155, distance: 123.1
click at [419, 60] on p "Yes . When I can hear , I can just hear in the way that you talk that you've mo…" at bounding box center [376, 50] width 183 height 20
click at [414, 140] on div "+" at bounding box center [417, 140] width 10 height 10
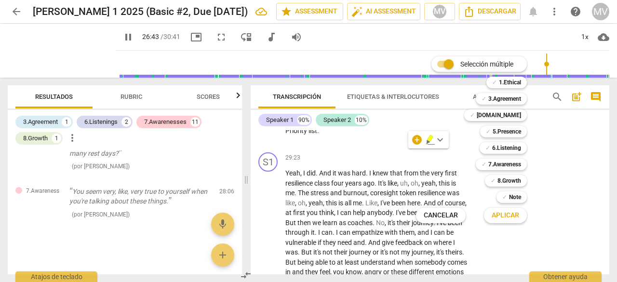
drag, startPoint x: 509, startPoint y: 167, endPoint x: 516, endPoint y: 211, distance: 44.0
click at [508, 168] on b "7.Awareness" at bounding box center [504, 164] width 33 height 12
click at [516, 211] on span "Aplicar" at bounding box center [504, 216] width 27 height 10
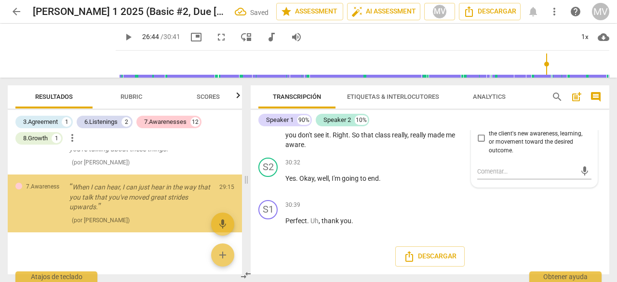
scroll to position [804, 0]
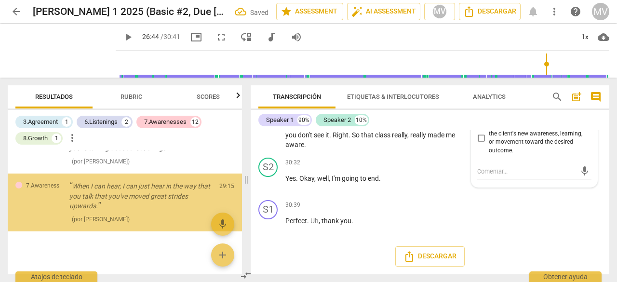
click at [575, 232] on div "S1 play_arrow pause 30:39 + Add competency keyboard_arrow_right Perfect . Uh , …" at bounding box center [429, 217] width 358 height 42
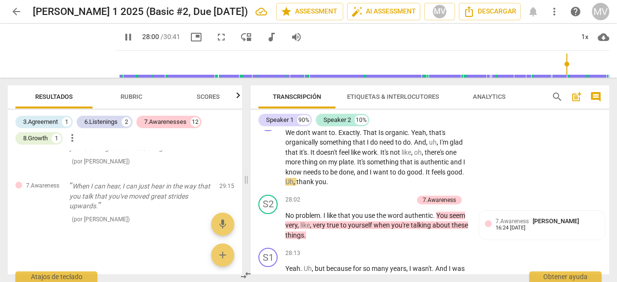
scroll to position [6825, 0]
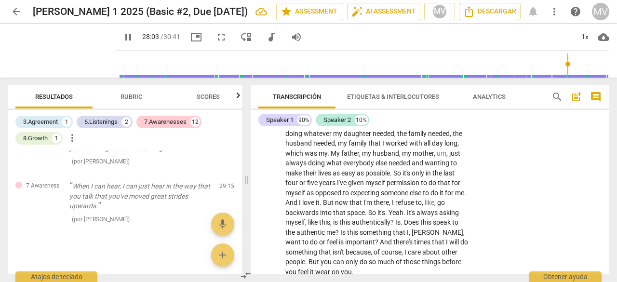
type input "1684"
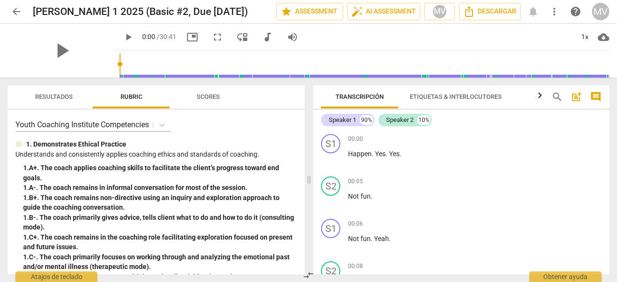
click at [51, 100] on span "Resultados" at bounding box center [54, 96] width 38 height 7
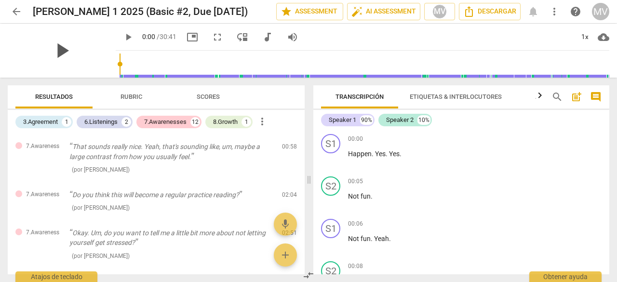
click at [61, 45] on span "play_arrow" at bounding box center [61, 50] width 25 height 25
click at [186, 33] on span "picture_in_picture" at bounding box center [192, 37] width 12 height 12
click at [124, 35] on span "play_arrow" at bounding box center [127, 37] width 17 height 12
click at [211, 37] on span "fullscreen" at bounding box center [217, 37] width 12 height 12
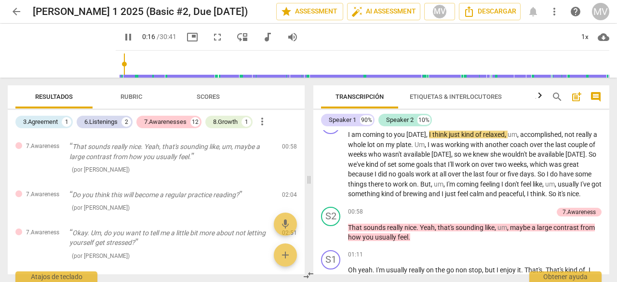
click at [53, 120] on div "3.Agreement" at bounding box center [40, 122] width 35 height 10
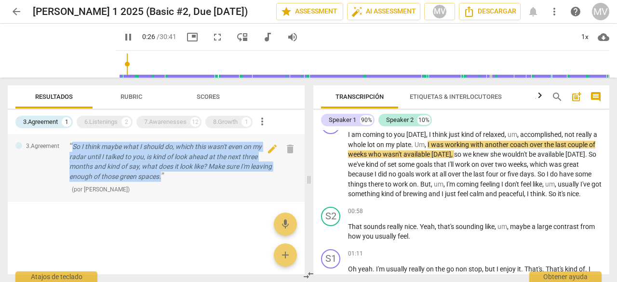
drag, startPoint x: 71, startPoint y: 146, endPoint x: 164, endPoint y: 174, distance: 97.7
click at [164, 174] on p "So I think maybe what I should do, which this wasn't even on my radar until I t…" at bounding box center [171, 161] width 205 height 39
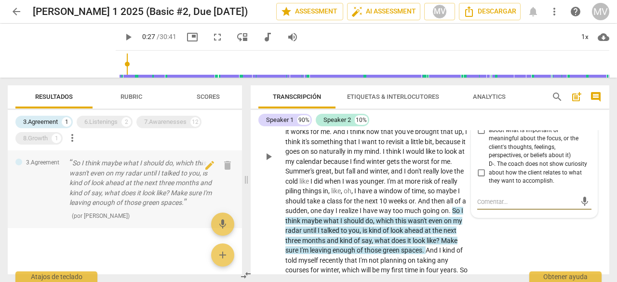
scroll to position [3902, 0]
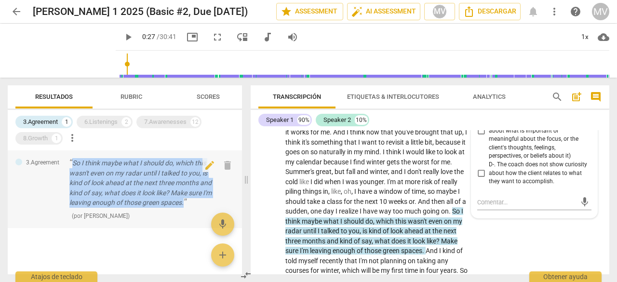
drag, startPoint x: 73, startPoint y: 158, endPoint x: 93, endPoint y: 212, distance: 57.2
click at [93, 208] on p "So I think maybe what I should do, which this wasn't even on my radar until I t…" at bounding box center [140, 183] width 142 height 50
copy p "So I think maybe what I should do, which this wasn't even on my radar until I t…"
click at [111, 121] on div "6.Listenings" at bounding box center [100, 122] width 33 height 10
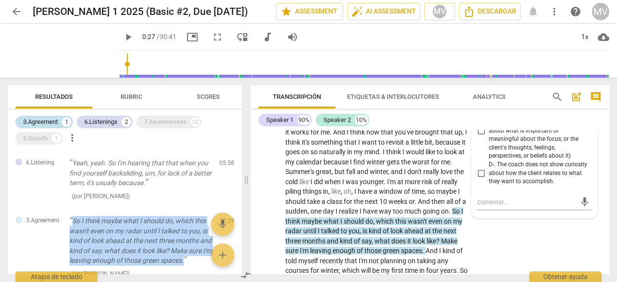
click at [53, 123] on div "3.Agreement" at bounding box center [40, 122] width 35 height 10
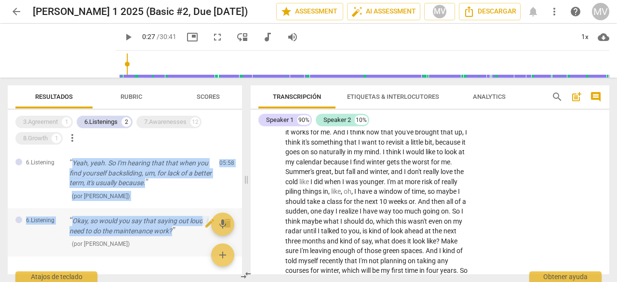
drag, startPoint x: 68, startPoint y: 162, endPoint x: 177, endPoint y: 233, distance: 129.6
click at [177, 233] on div "6.Listening Yeah, yeah. So I'm hearing that that when you find yourself backsli…" at bounding box center [125, 212] width 234 height 124
copy div "Yeah, yeah. So I'm hearing that that when you find yourself backsliding, um, fo…"
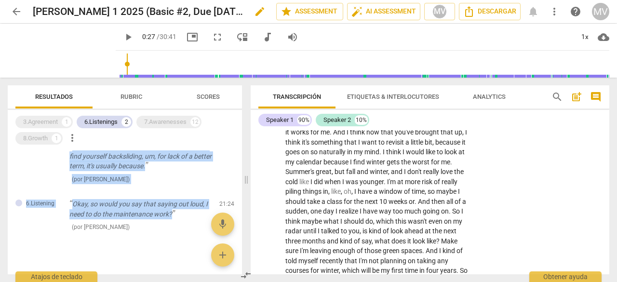
scroll to position [30, 0]
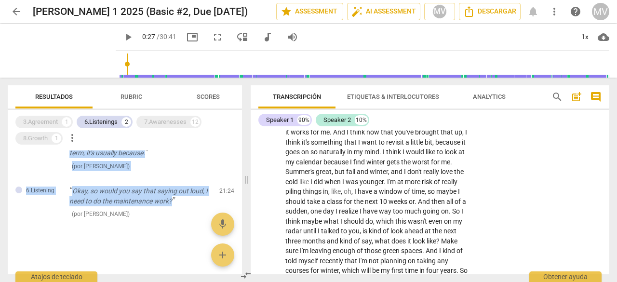
drag, startPoint x: 151, startPoint y: 123, endPoint x: 138, endPoint y: 128, distance: 13.3
click at [151, 123] on div "7.Awarenesses" at bounding box center [165, 122] width 42 height 10
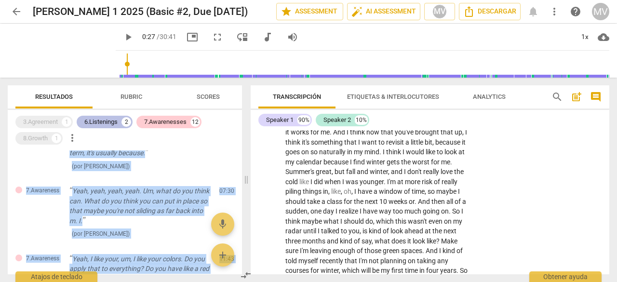
click at [102, 121] on div "6.Listenings" at bounding box center [100, 122] width 33 height 10
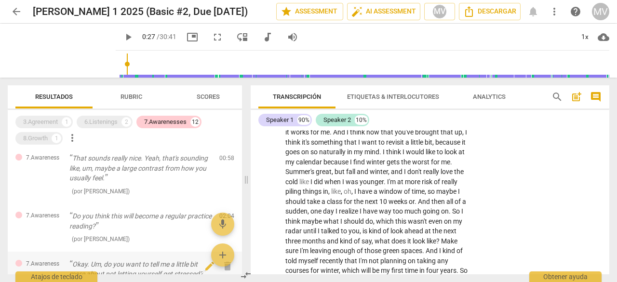
scroll to position [0, 0]
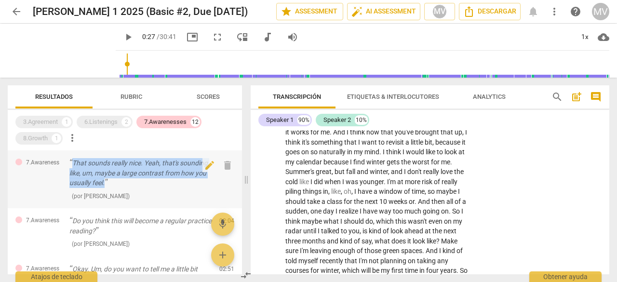
drag, startPoint x: 72, startPoint y: 159, endPoint x: 108, endPoint y: 184, distance: 43.0
click at [108, 184] on p "That sounds really nice. Yeah, that's sounding like, um, maybe a large contrast…" at bounding box center [140, 173] width 142 height 30
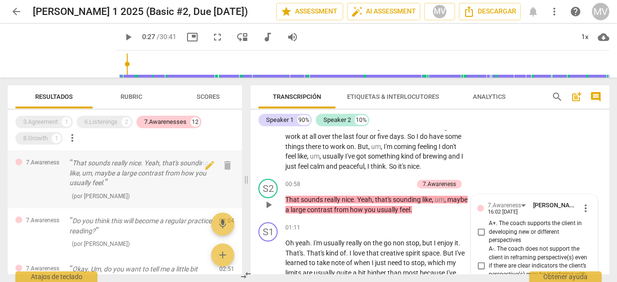
scroll to position [241, 0]
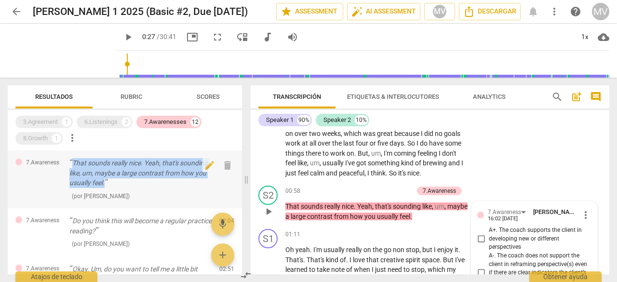
drag, startPoint x: 69, startPoint y: 161, endPoint x: 118, endPoint y: 186, distance: 54.1
click at [118, 186] on p "That sounds really nice. Yeah, that's sounding like, um, maybe a large contrast…" at bounding box center [140, 173] width 142 height 30
copy p "That sounds really nice. Yeah, that's sounding like, um, maybe a large contrast…"
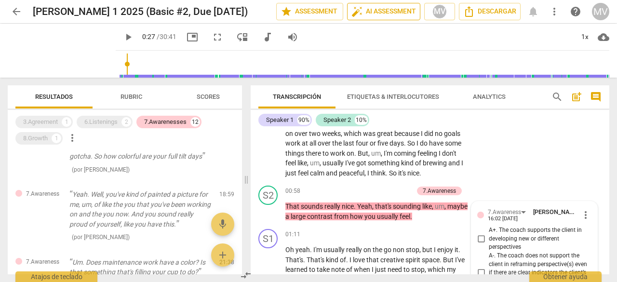
scroll to position [304, 0]
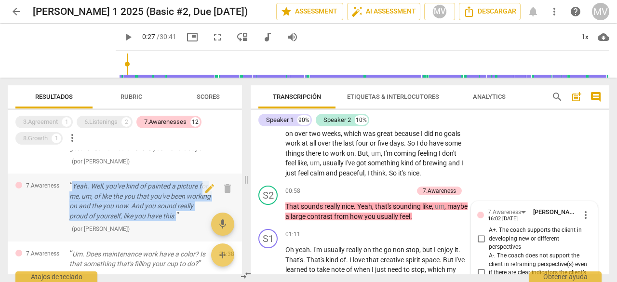
drag, startPoint x: 72, startPoint y: 187, endPoint x: 197, endPoint y: 217, distance: 128.4
click at [197, 217] on p "Yeah. Well, you've kind of painted a picture for me, um, of like the you that y…" at bounding box center [140, 200] width 142 height 39
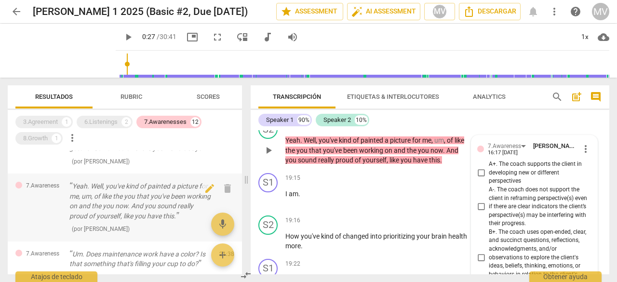
scroll to position [4296, 0]
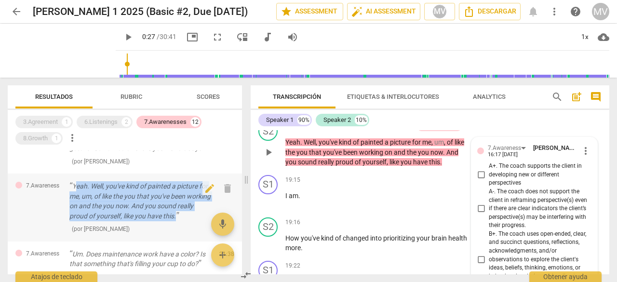
drag, startPoint x: 74, startPoint y: 184, endPoint x: 199, endPoint y: 217, distance: 129.6
click at [199, 217] on p "Yeah. Well, you've kind of painted a picture for me, um, of like the you that y…" at bounding box center [140, 200] width 142 height 39
copy p "eah. Well, you've kind of painted a picture for me, um, of like the you that yo…"
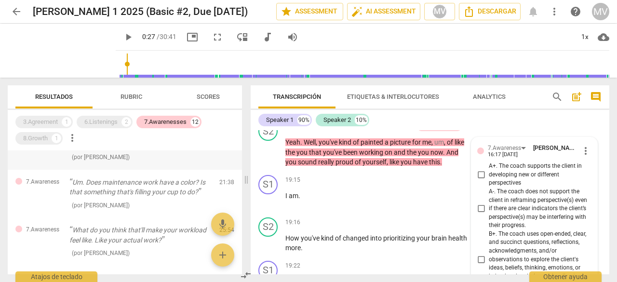
scroll to position [377, 0]
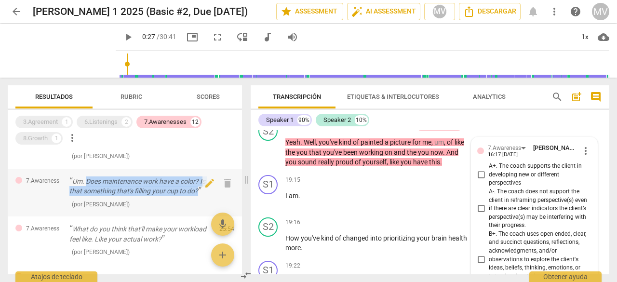
drag, startPoint x: 87, startPoint y: 179, endPoint x: 198, endPoint y: 192, distance: 112.1
click at [201, 191] on p "Um. Does maintenance work have a color? Is that something that's filling your c…" at bounding box center [140, 186] width 142 height 20
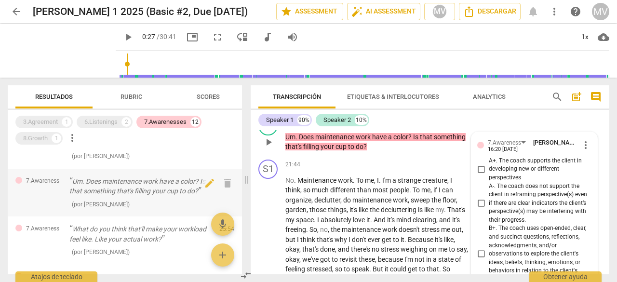
scroll to position [4950, 0]
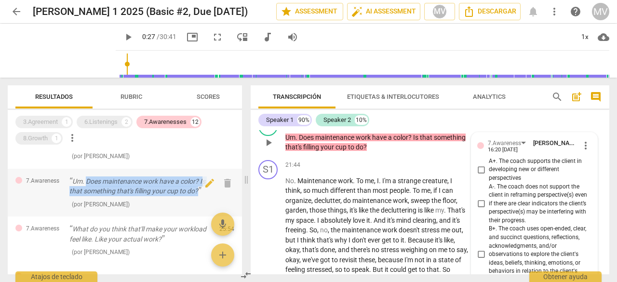
drag, startPoint x: 85, startPoint y: 177, endPoint x: 200, endPoint y: 191, distance: 115.5
click at [200, 191] on p "Um. Does maintenance work have a color? Is that something that's filling your c…" at bounding box center [140, 186] width 142 height 20
copy p "Does maintenance work have a color? Is that something that's filling your cup t…"
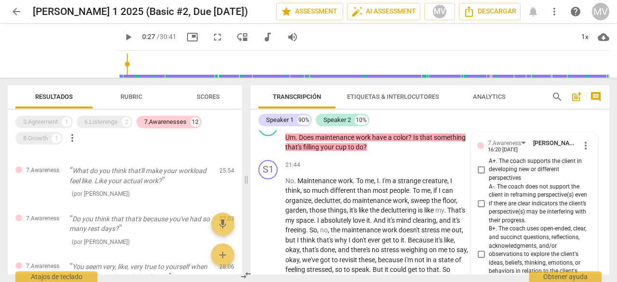
scroll to position [436, 0]
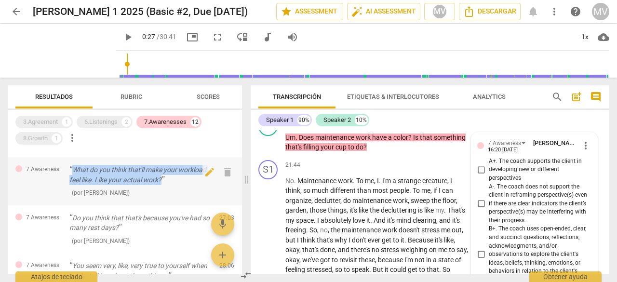
drag, startPoint x: 73, startPoint y: 167, endPoint x: 165, endPoint y: 180, distance: 92.9
click at [165, 180] on p "What do you think that'll make your workload feel like. Like your actual work?" at bounding box center [140, 175] width 142 height 20
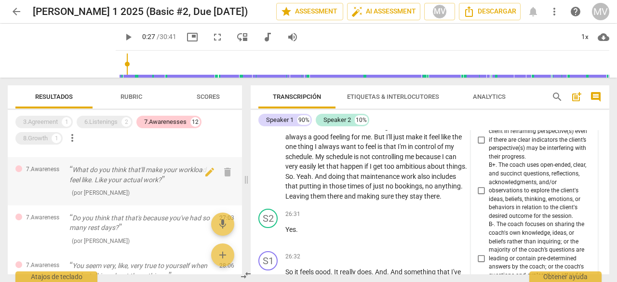
scroll to position [6116, 0]
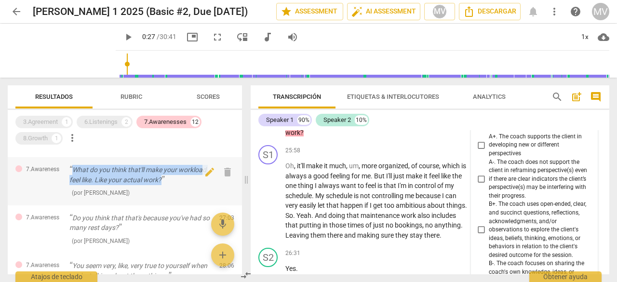
drag, startPoint x: 73, startPoint y: 168, endPoint x: 183, endPoint y: 181, distance: 110.5
click at [183, 181] on p "What do you think that'll make your workload feel like. Like your actual work?" at bounding box center [140, 175] width 142 height 20
copy p "What do you think that'll make your workload feel like. Like your actual work?"
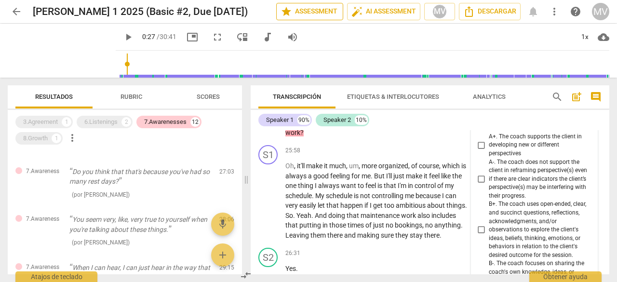
scroll to position [488, 0]
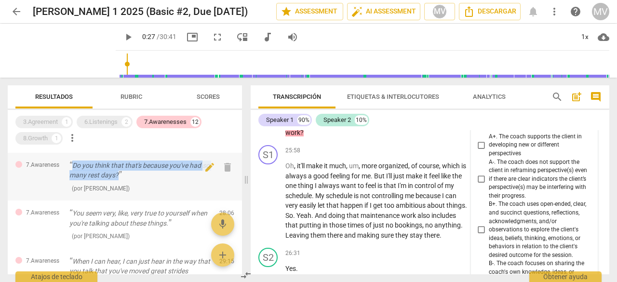
drag, startPoint x: 71, startPoint y: 164, endPoint x: 125, endPoint y: 196, distance: 63.3
click at [132, 177] on p "Do you think that that's because you've had so many rest days?" at bounding box center [140, 170] width 142 height 20
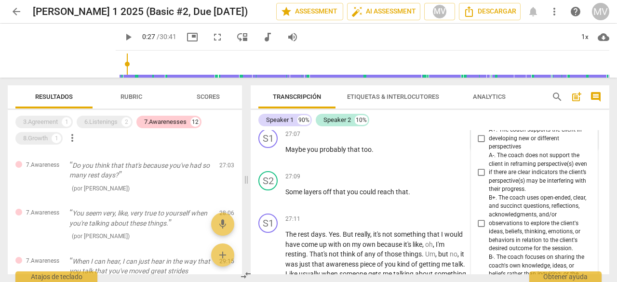
scroll to position [6422, 0]
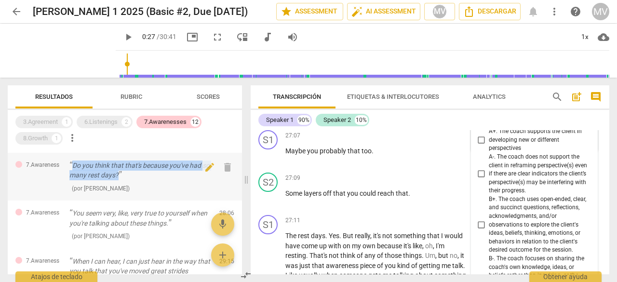
drag, startPoint x: 70, startPoint y: 166, endPoint x: 141, endPoint y: 173, distance: 71.1
click at [141, 173] on p "Do you think that that's because you've had so many rest days?" at bounding box center [140, 170] width 142 height 20
copy p "Do you think that that's because you've had so many rest days?"
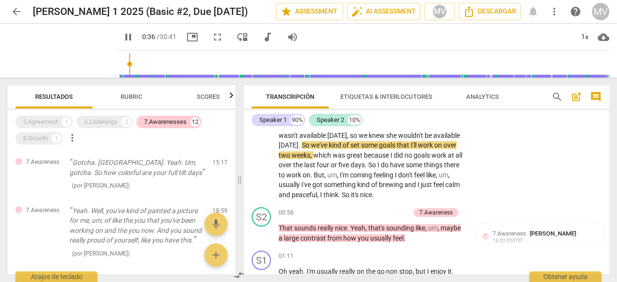
scroll to position [276, 0]
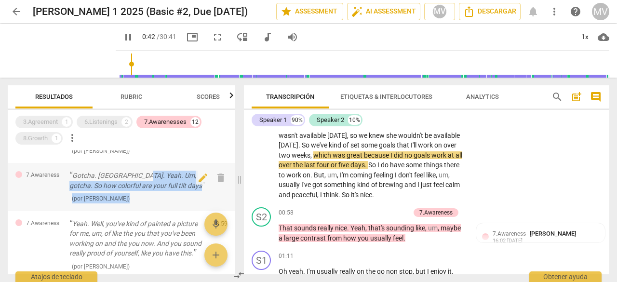
drag, startPoint x: 142, startPoint y: 174, endPoint x: 167, endPoint y: 190, distance: 30.3
click at [167, 190] on div "Gotcha. [GEOGRAPHIC_DATA]. Yeah. Um, gotcha. So how colorful are your full tilt…" at bounding box center [136, 187] width 135 height 33
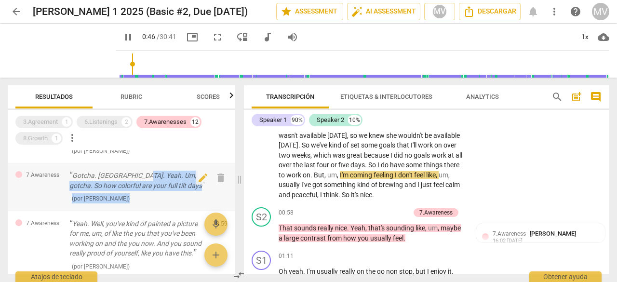
copy div "Um, gotcha. So how colorful are your full tilt days ( por [PERSON_NAME] )"
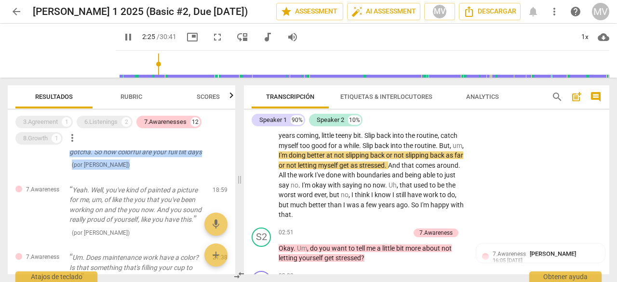
scroll to position [325, 0]
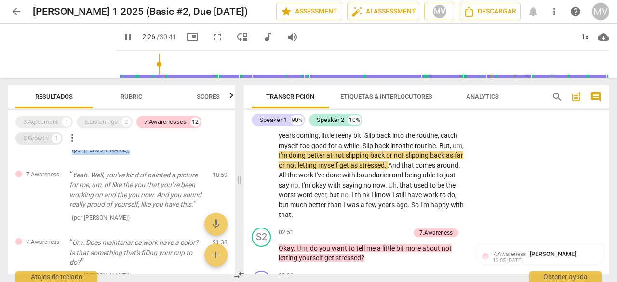
click at [44, 138] on div "8.Growth" at bounding box center [35, 138] width 25 height 10
click at [176, 122] on div "7.Awarenesses" at bounding box center [165, 122] width 42 height 10
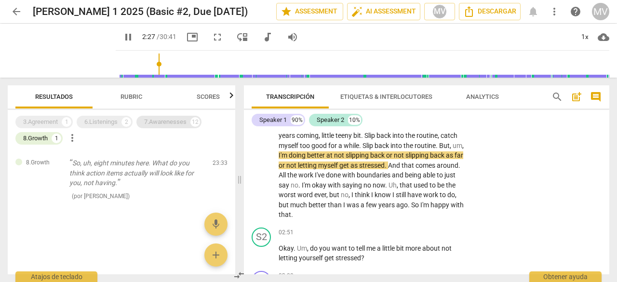
scroll to position [0, 0]
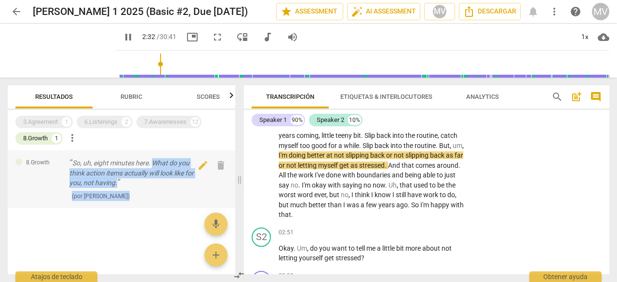
drag, startPoint x: 153, startPoint y: 163, endPoint x: 155, endPoint y: 197, distance: 34.8
click at [155, 197] on div "So, uh, eight minutes here. What do you think action items actually will look l…" at bounding box center [136, 179] width 135 height 42
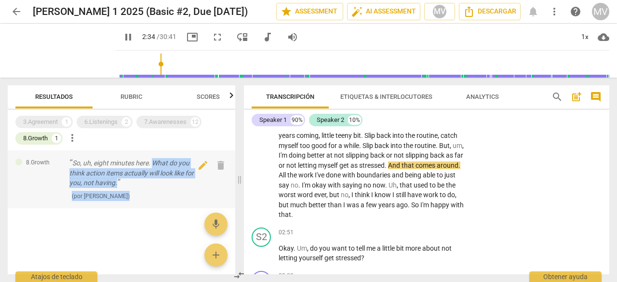
copy div "What do you think action items actually will look like for you, not having. ( p…"
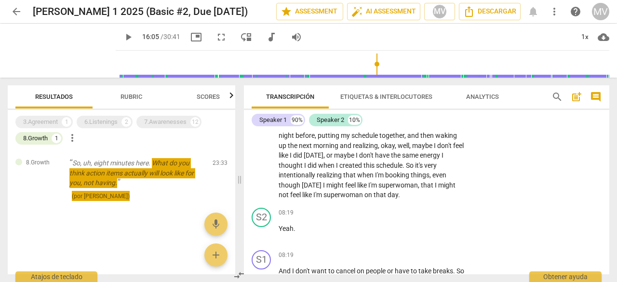
type input "966"
